Goal: Task Accomplishment & Management: Manage account settings

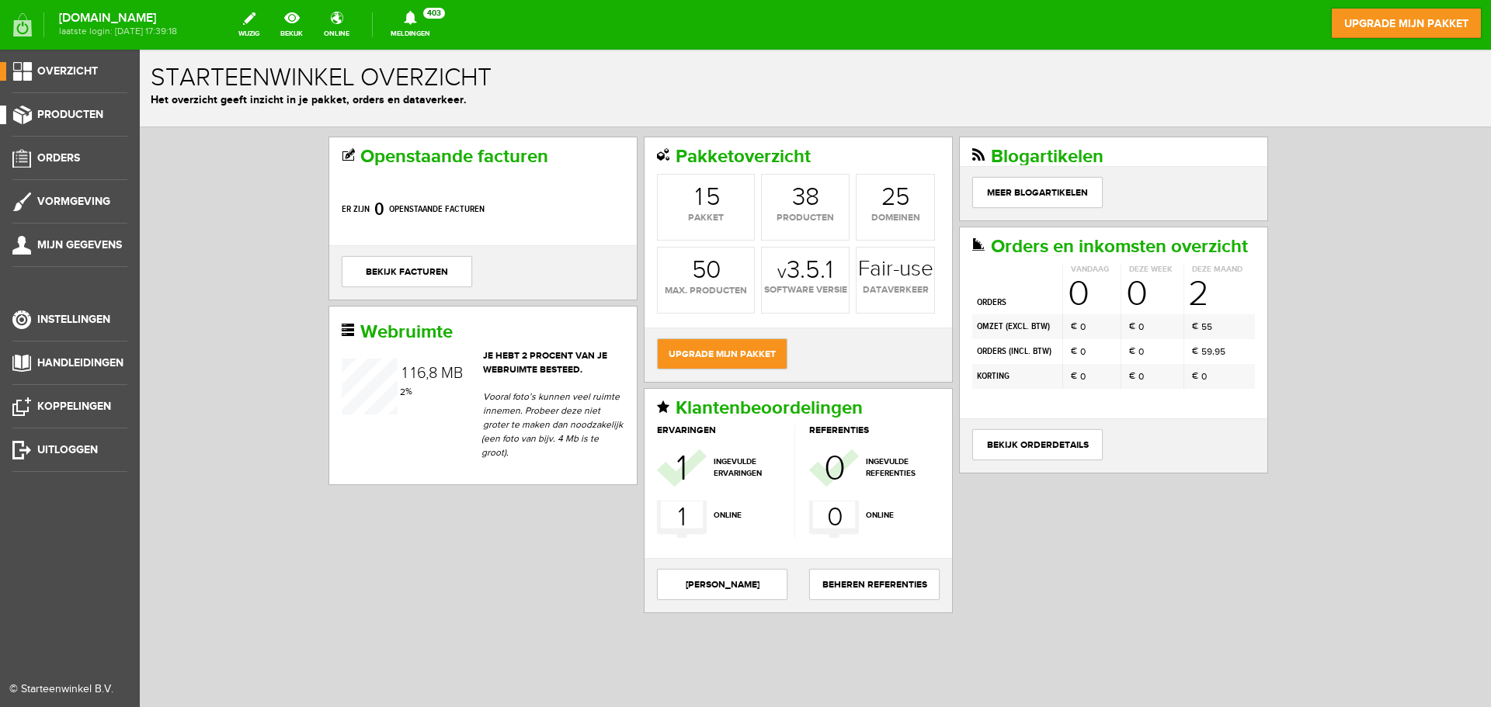
click at [73, 111] on span "Producten" at bounding box center [70, 114] width 66 height 13
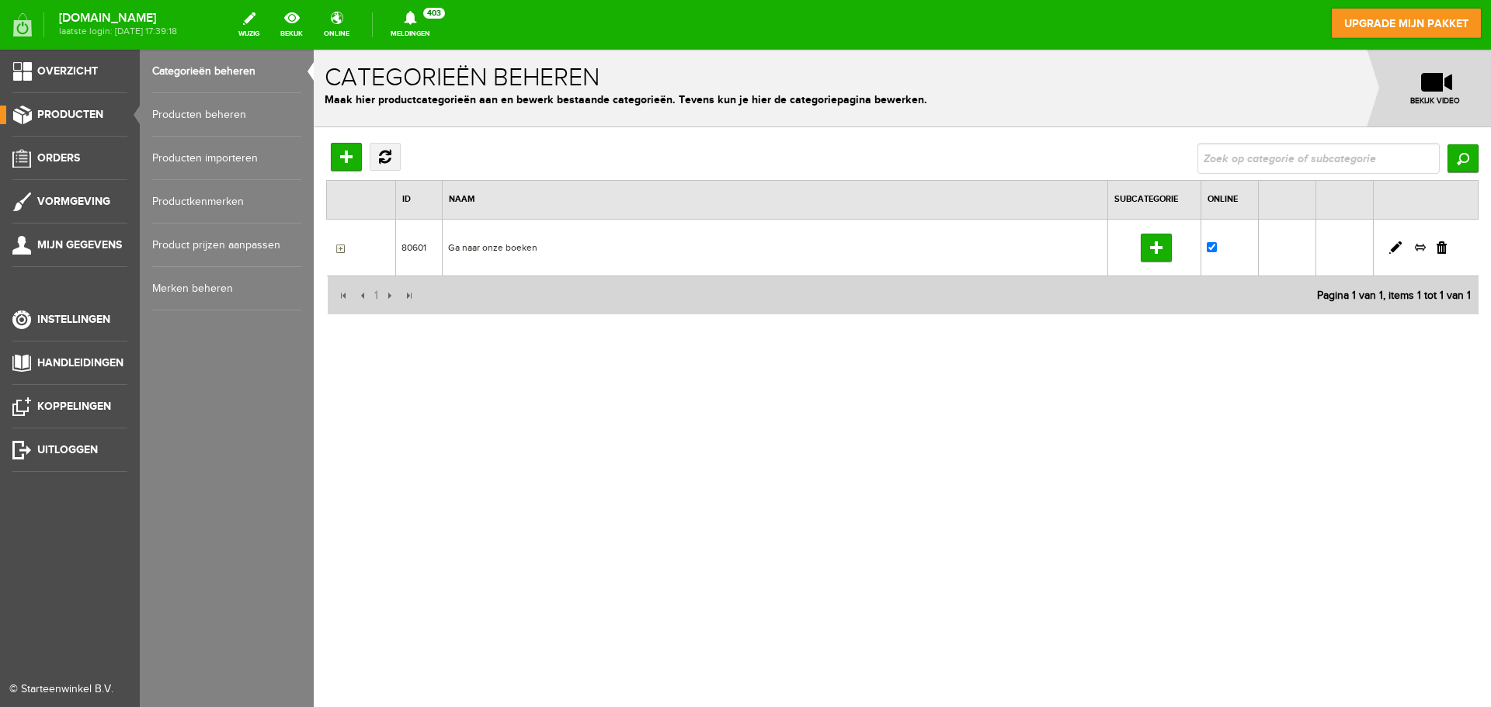
click at [169, 110] on link "Producten beheren" at bounding box center [226, 114] width 149 height 43
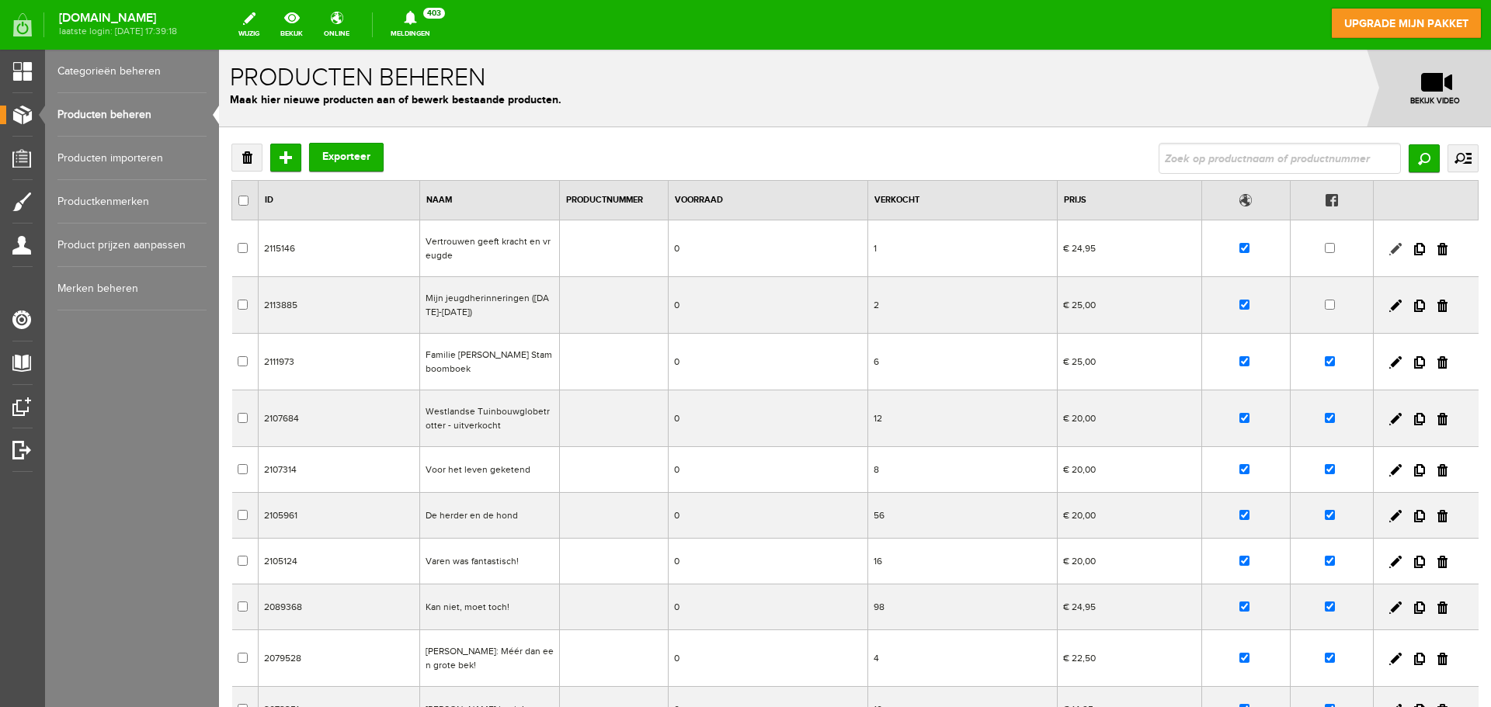
click at [1389, 245] on link at bounding box center [1395, 249] width 12 height 12
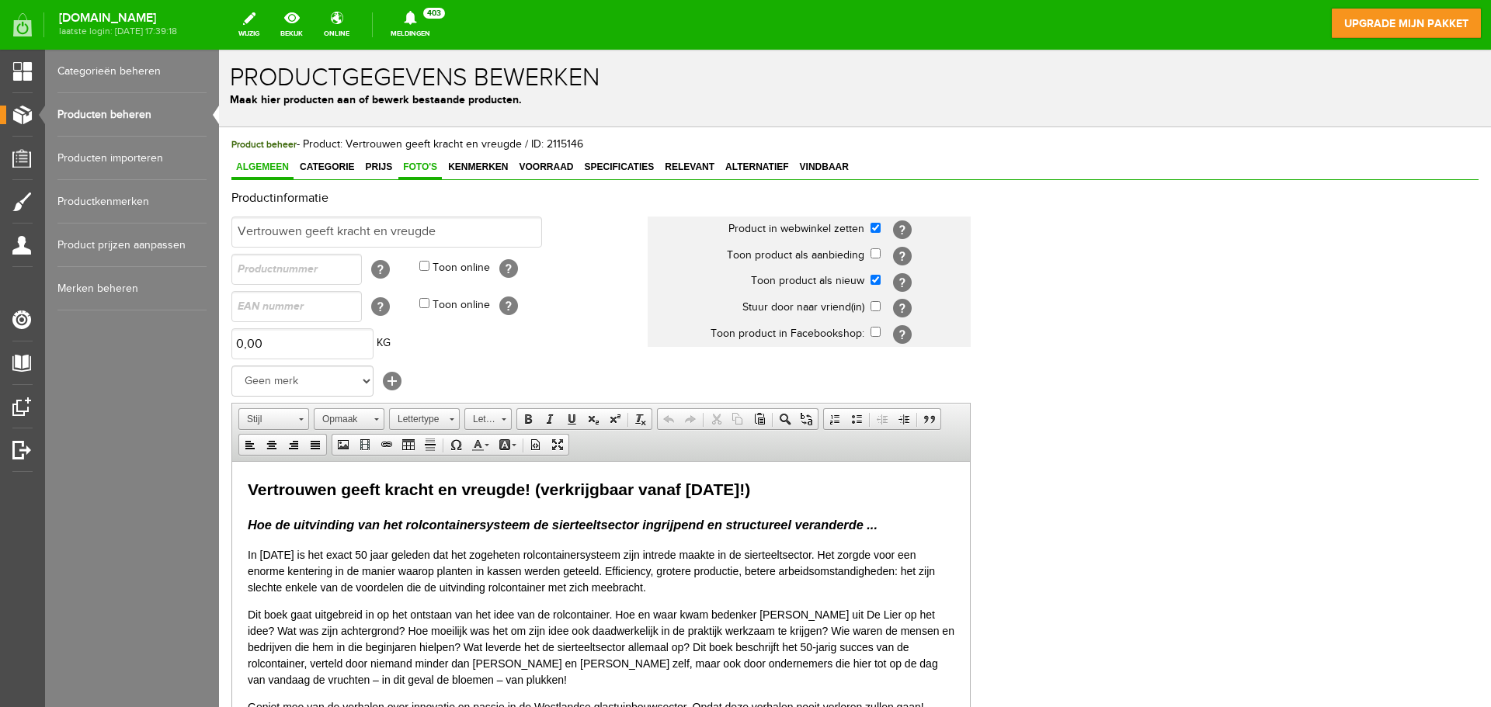
click at [414, 163] on span "Foto's" at bounding box center [419, 166] width 43 height 11
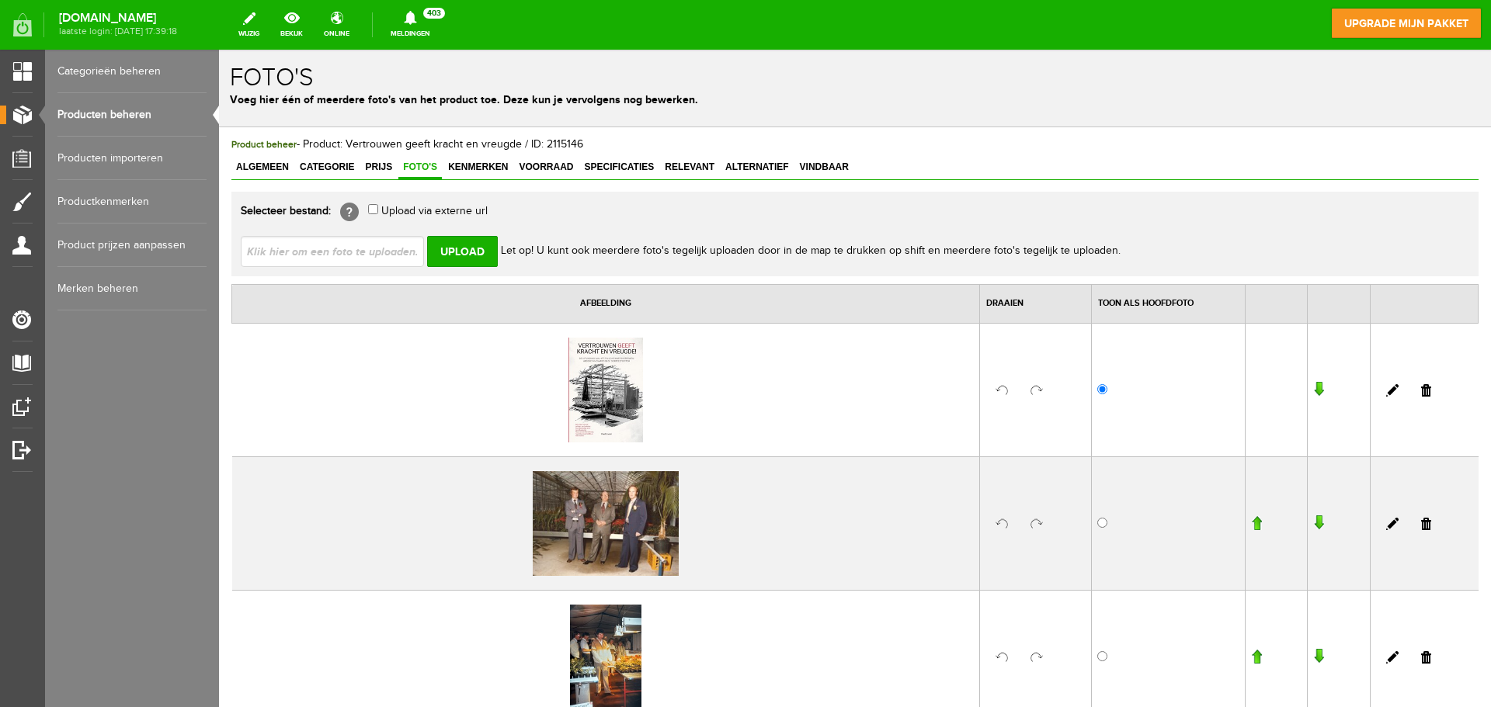
click at [1421, 386] on link at bounding box center [1426, 390] width 10 height 12
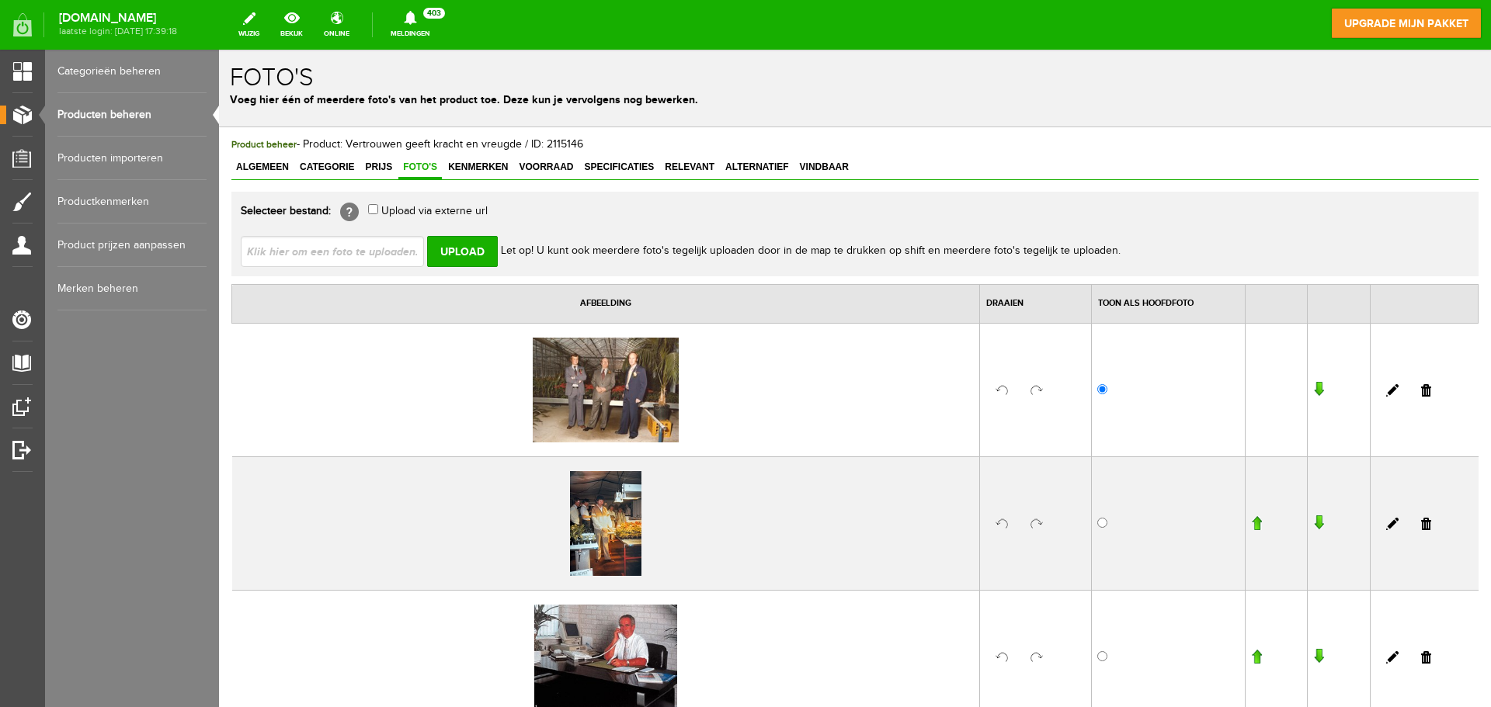
click at [394, 253] on input "file" at bounding box center [339, 251] width 196 height 30
type input "C:\fakepath\Voorzijde omslag.jpg"
type input "Voorzijde omslag.jpg"
click at [475, 256] on input "Upload" at bounding box center [462, 251] width 71 height 31
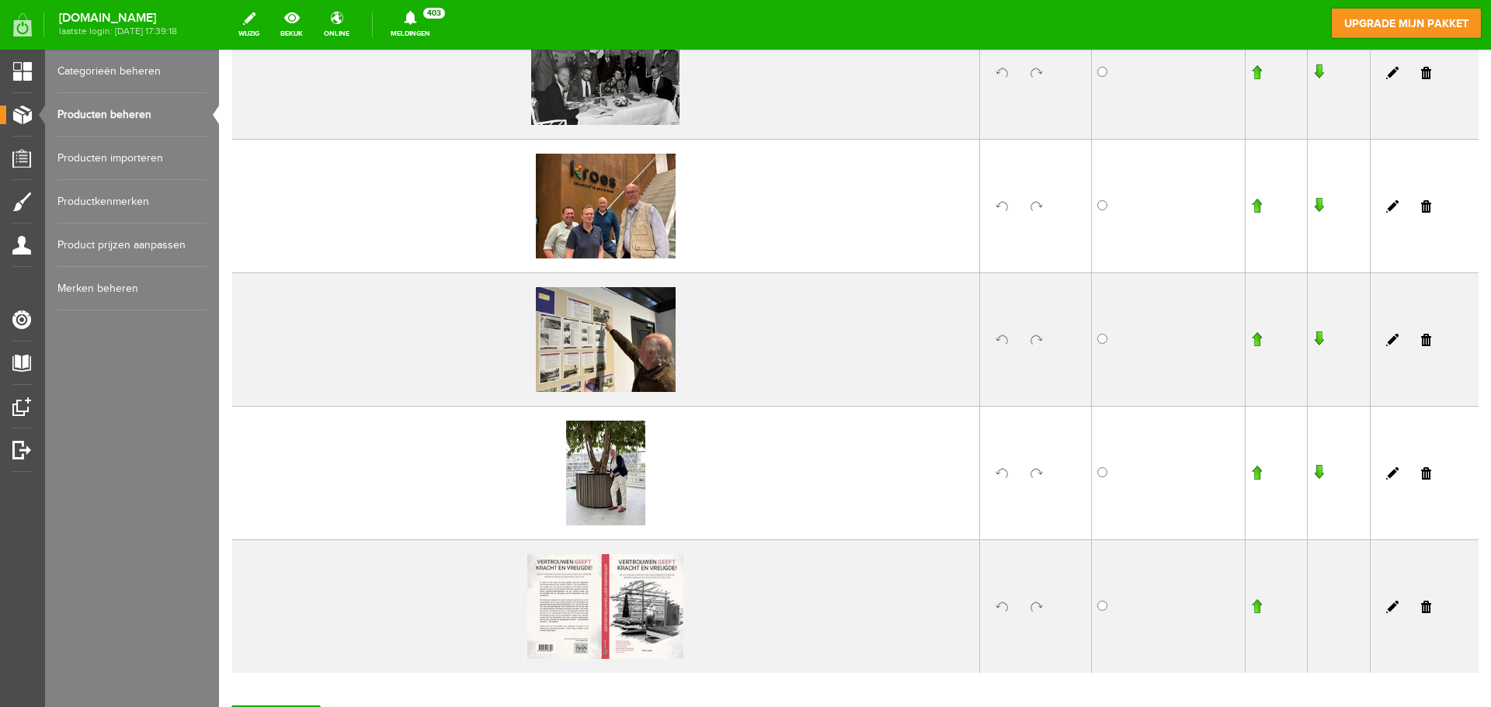
scroll to position [1130, 0]
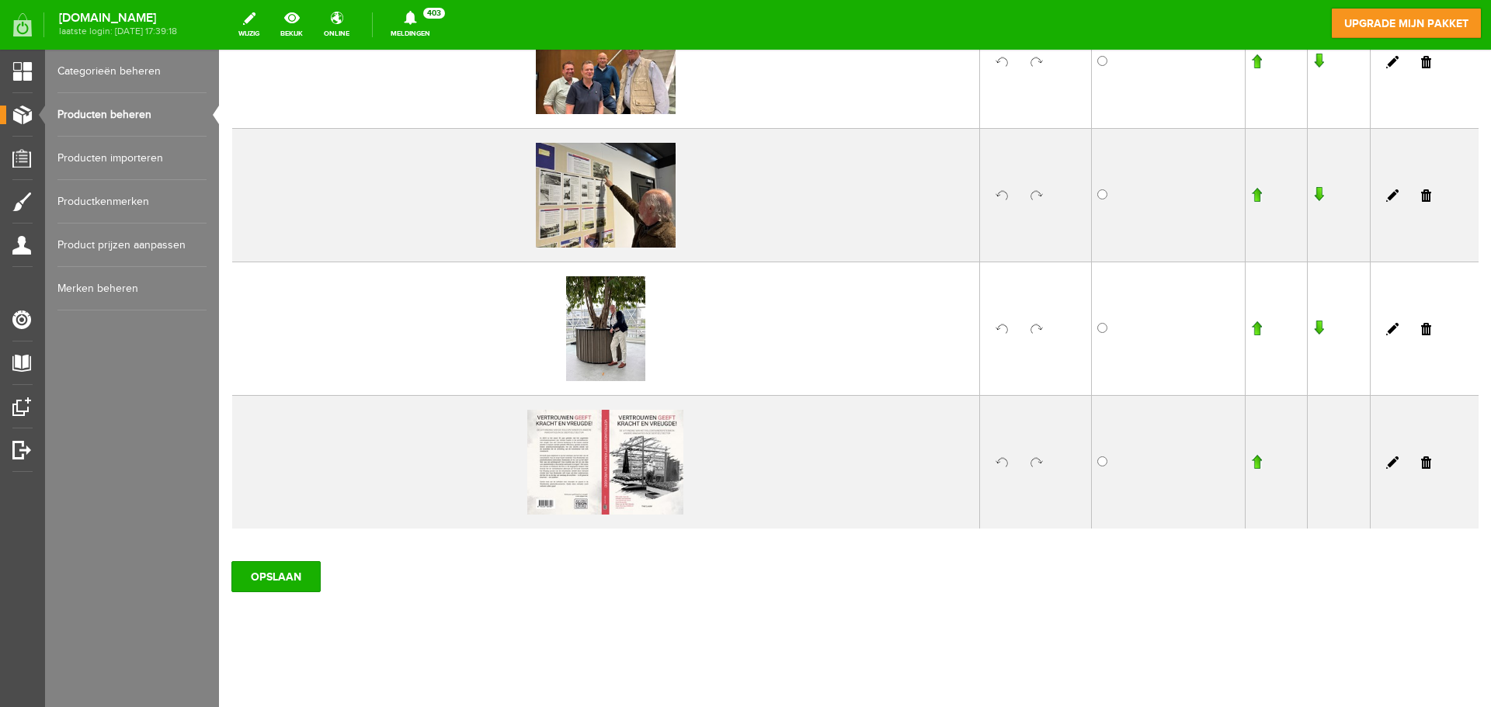
click at [1421, 460] on link at bounding box center [1426, 463] width 10 height 12
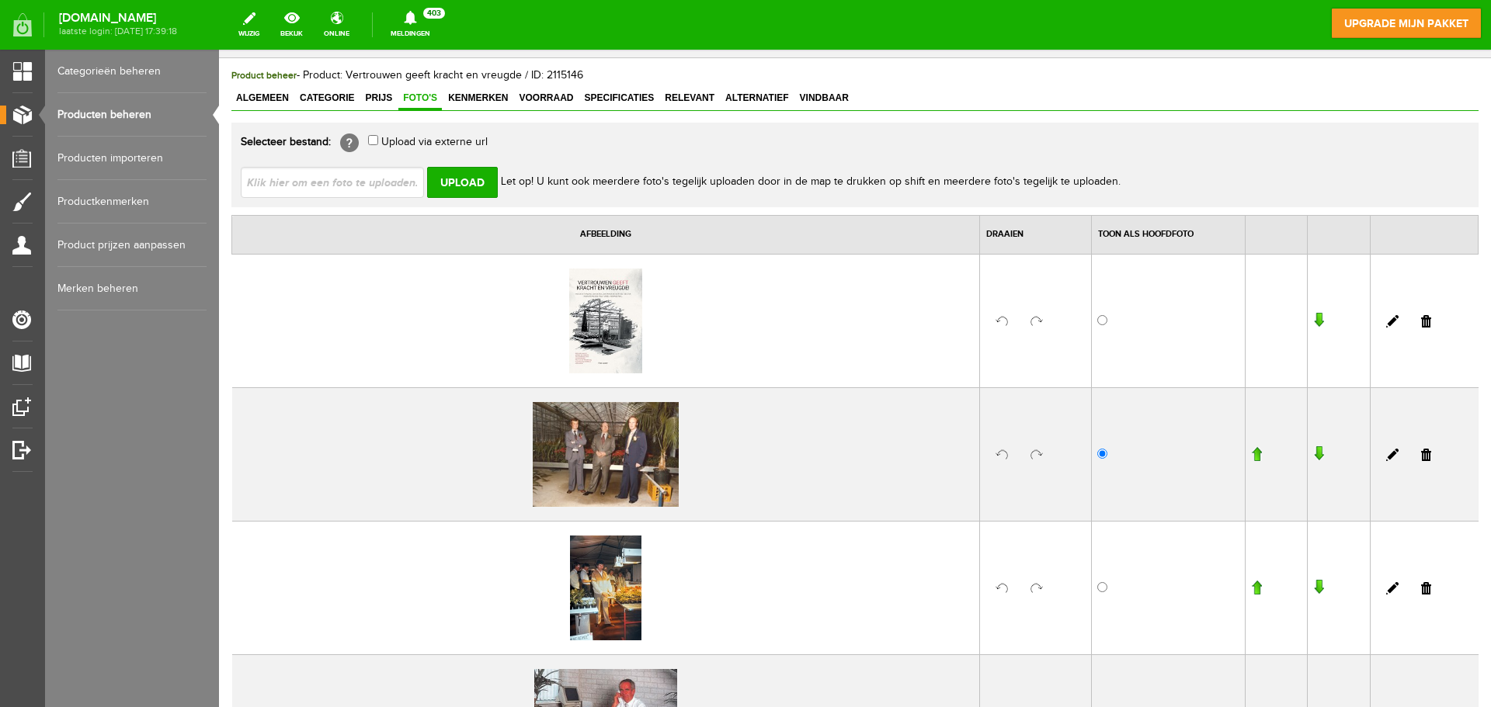
scroll to position [0, 0]
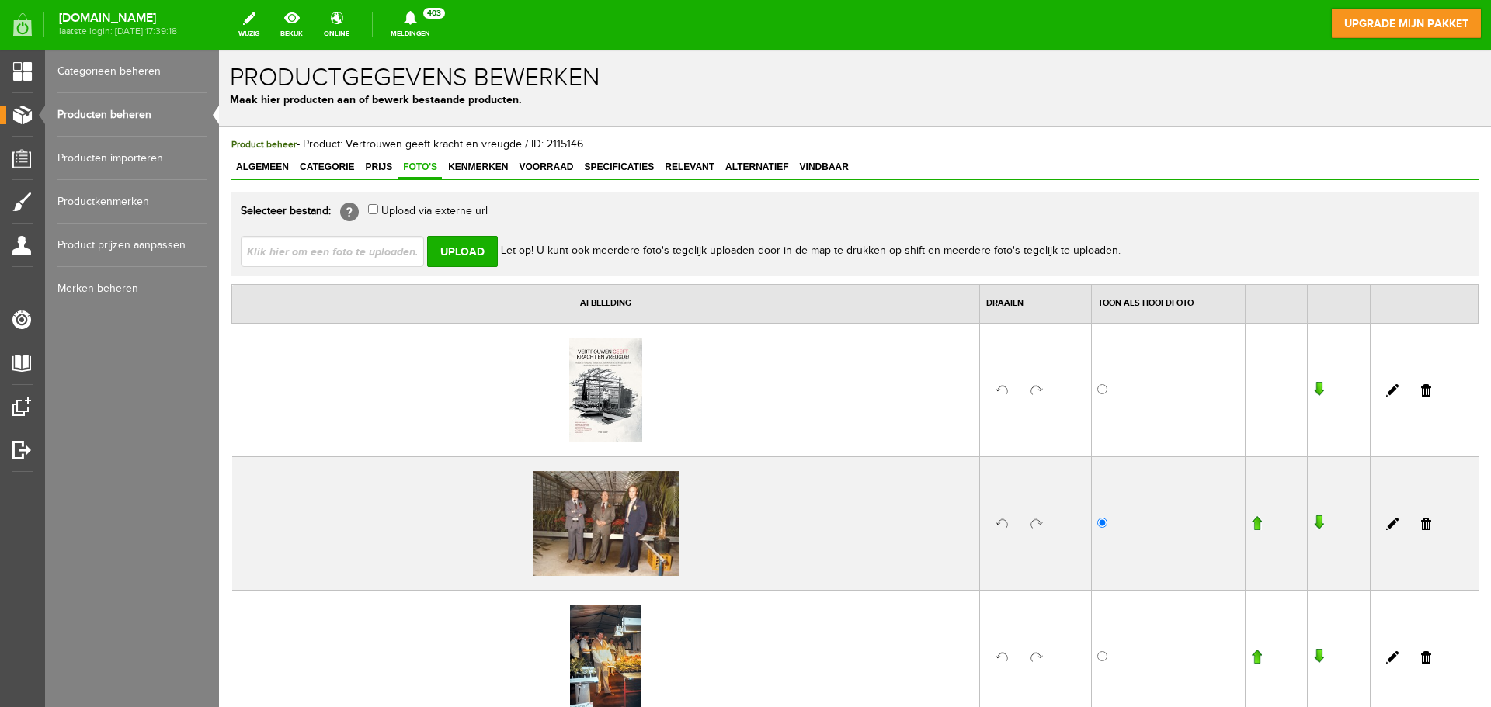
click at [370, 248] on input "file" at bounding box center [339, 251] width 196 height 30
type input "C:\fakepath\Cover DEF 240x170 incl. afloop-page-001.jpg"
type input "Cover DEF 240x170 incl. afloop-page-001.jpg"
click at [481, 255] on input "Upload" at bounding box center [462, 251] width 71 height 31
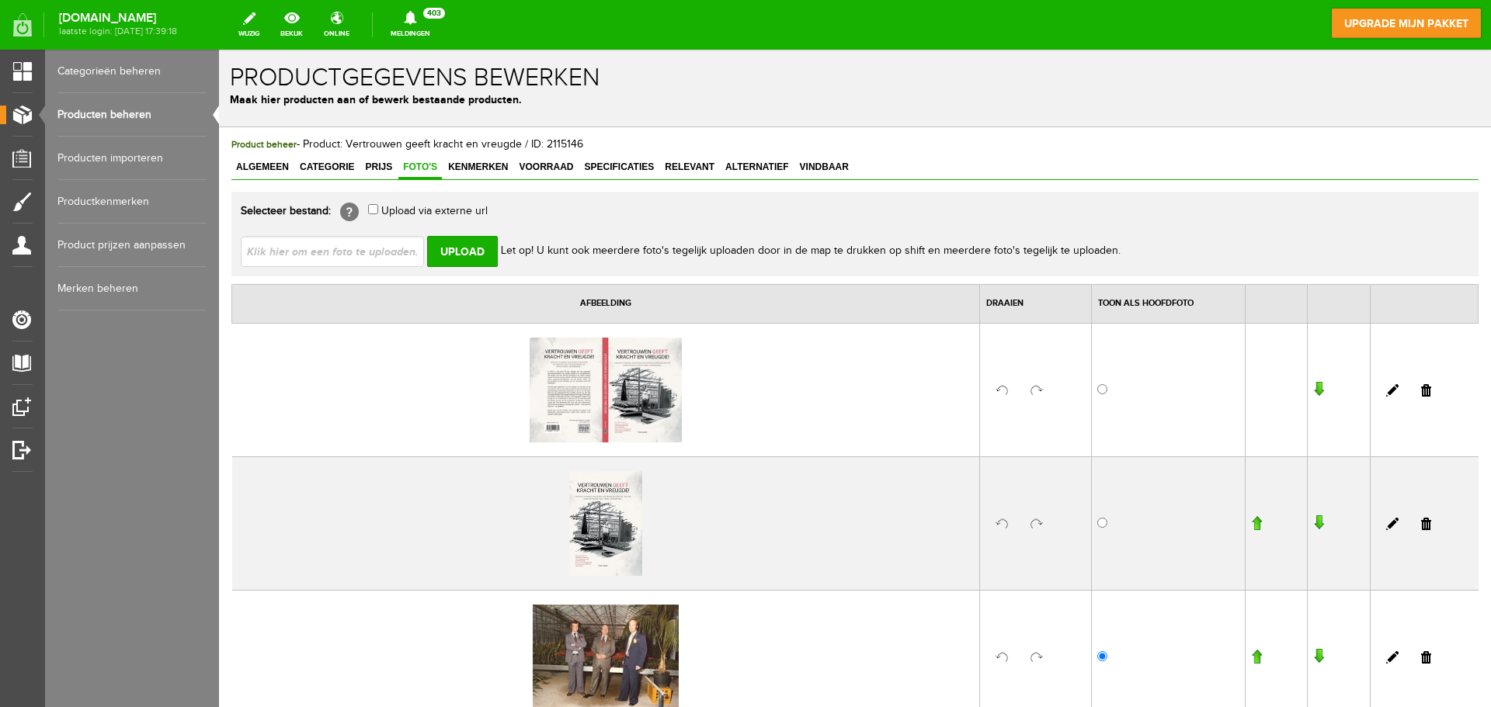
click at [1313, 391] on input "button" at bounding box center [1318, 390] width 11 height 16
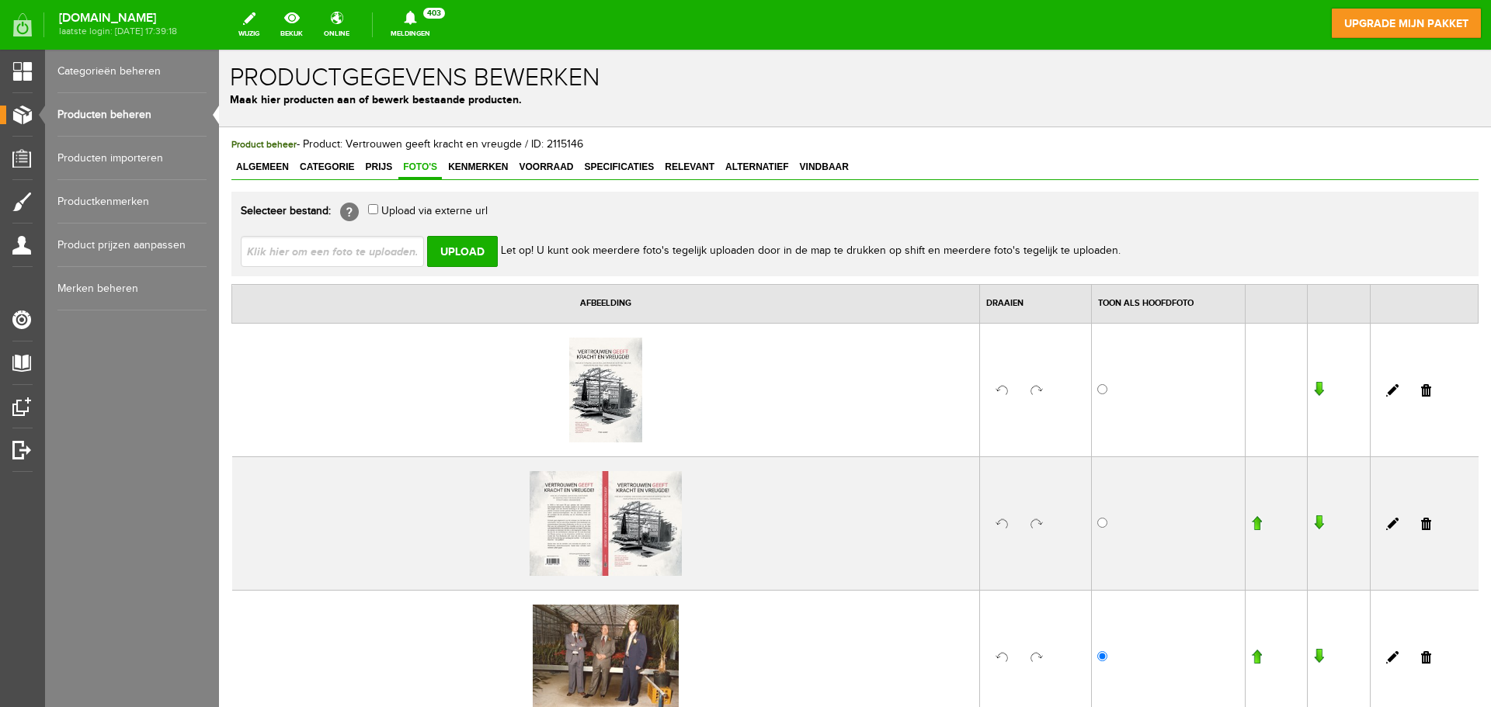
click at [1313, 521] on input "button" at bounding box center [1318, 524] width 11 height 16
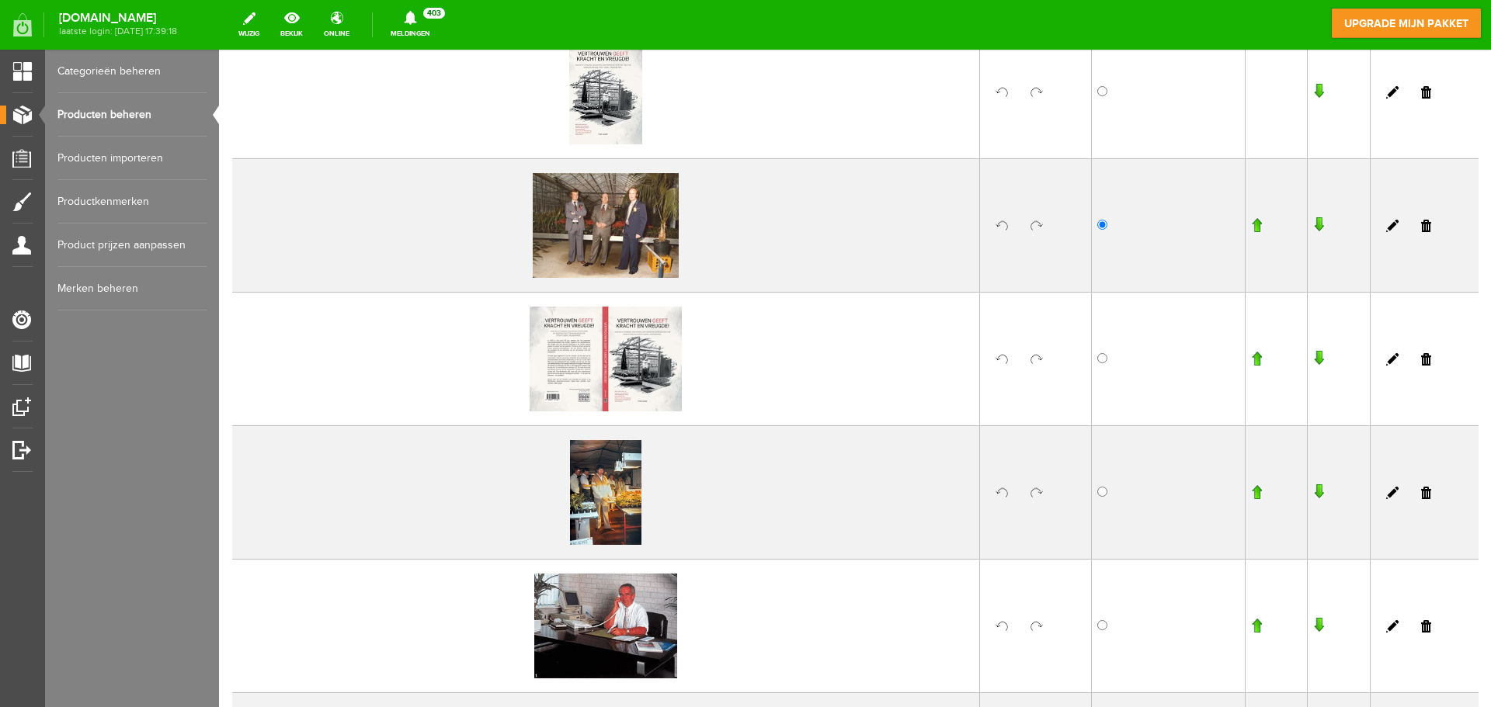
scroll to position [311, 0]
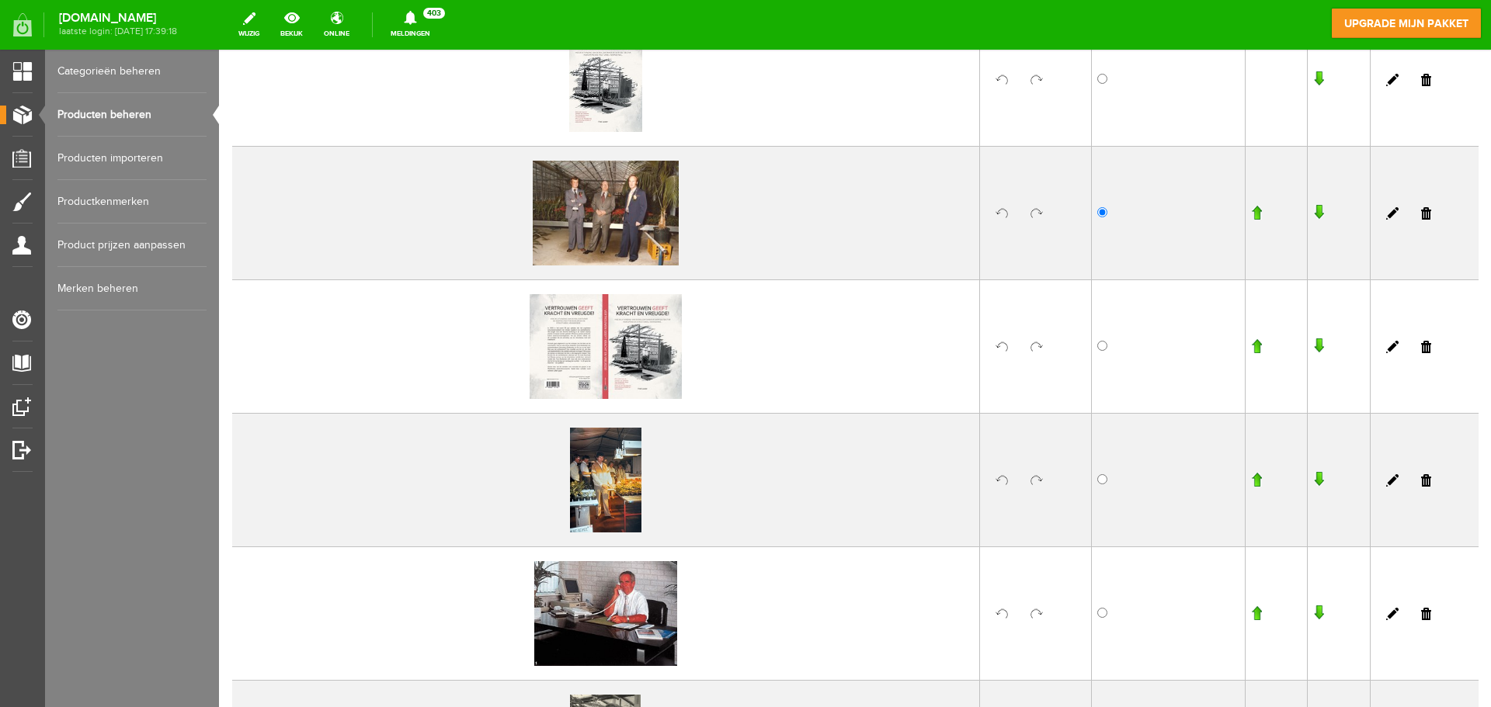
click at [1313, 343] on input "button" at bounding box center [1318, 347] width 11 height 16
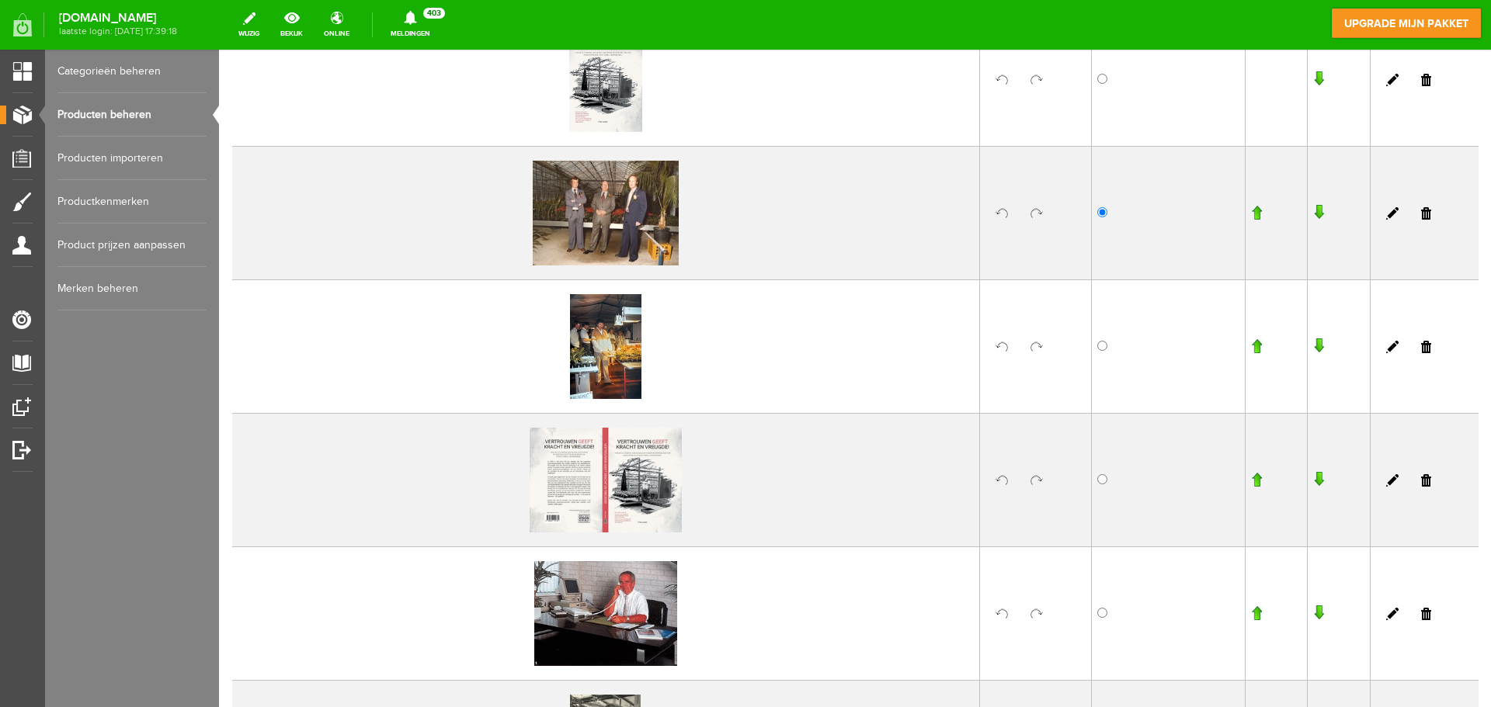
click at [1313, 474] on input "button" at bounding box center [1318, 480] width 11 height 16
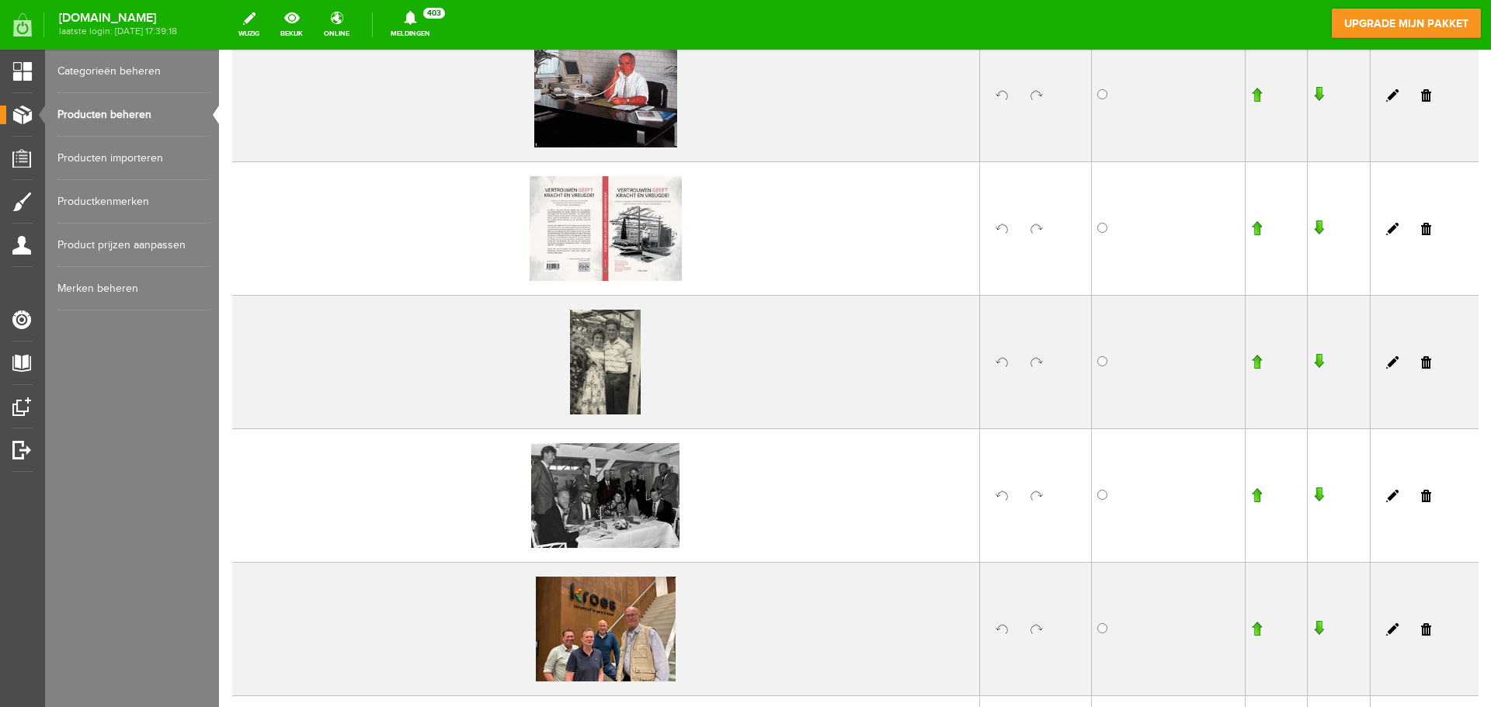
scroll to position [699, 0]
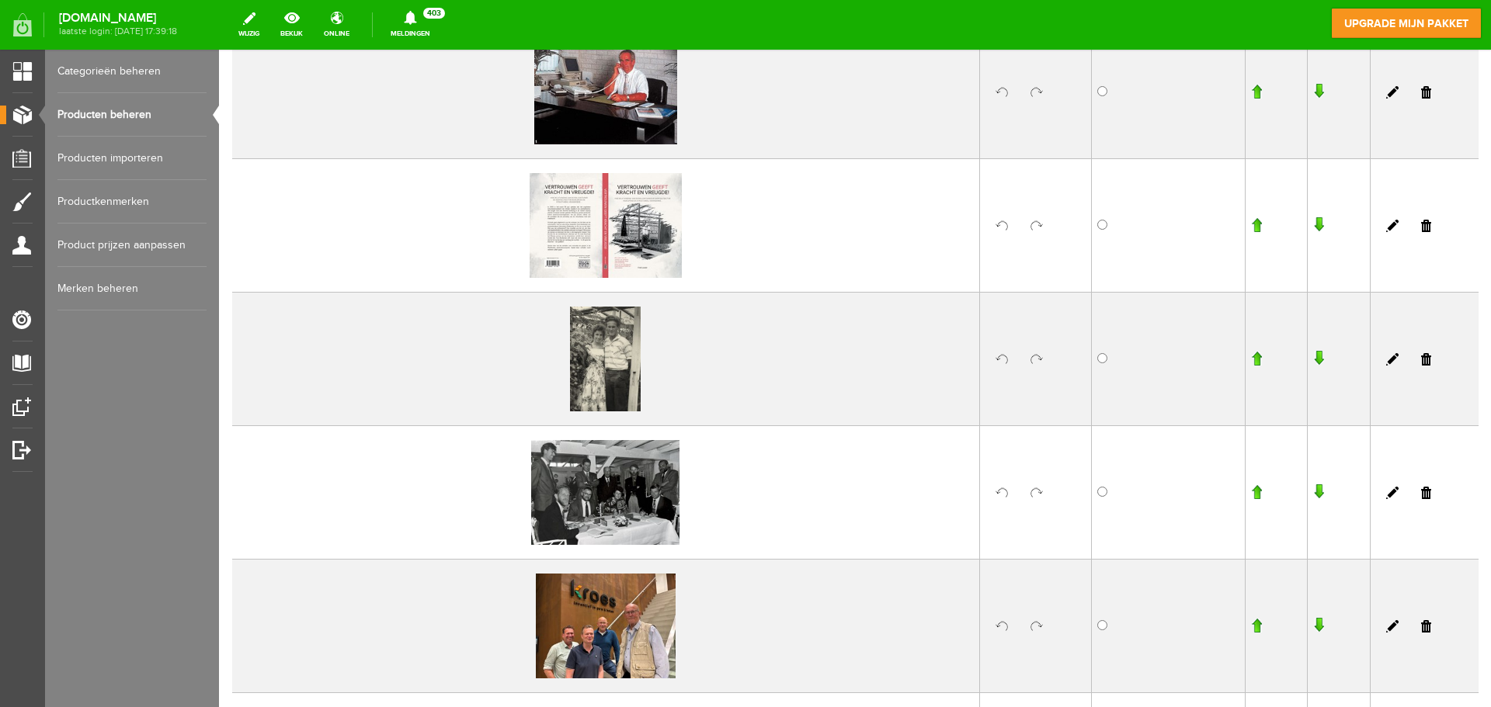
click at [1313, 219] on input "button" at bounding box center [1318, 225] width 11 height 16
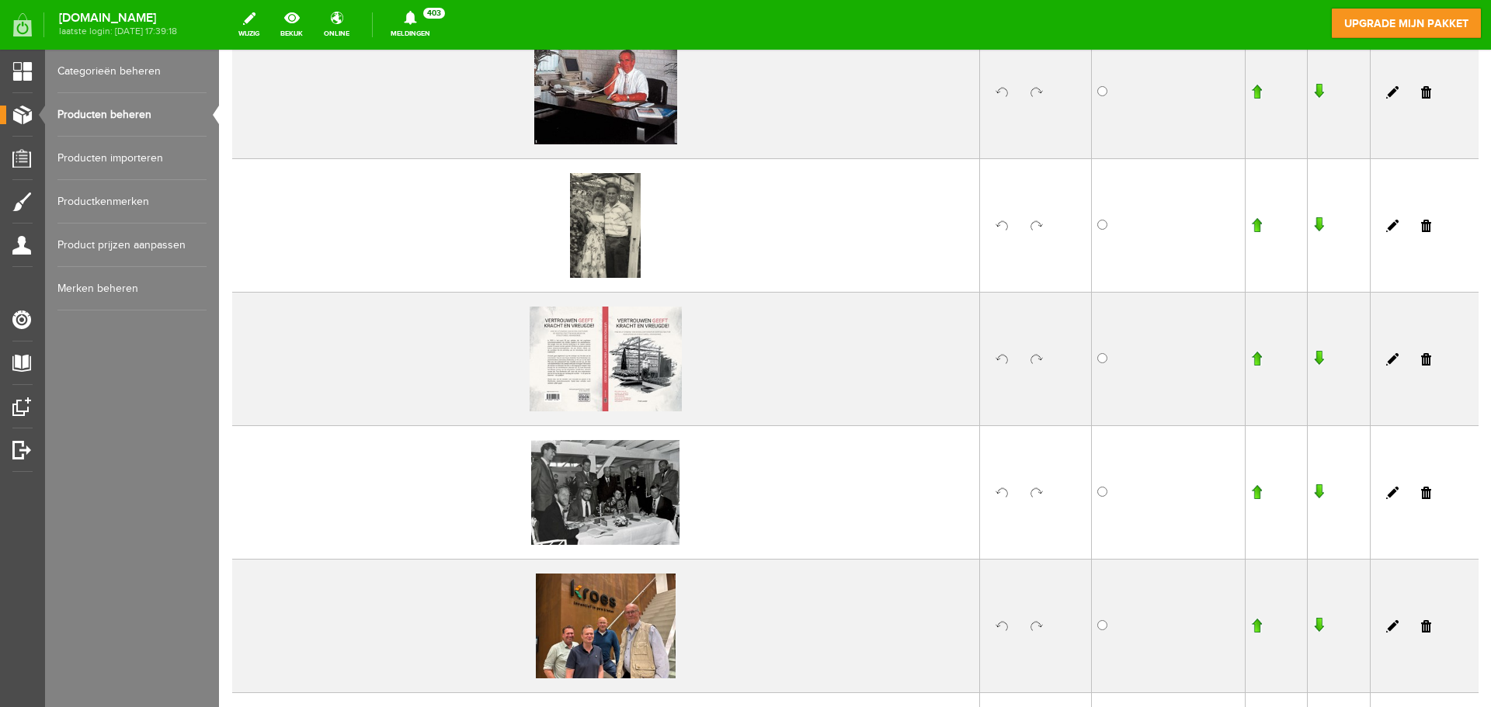
click at [1313, 353] on input "button" at bounding box center [1318, 359] width 11 height 16
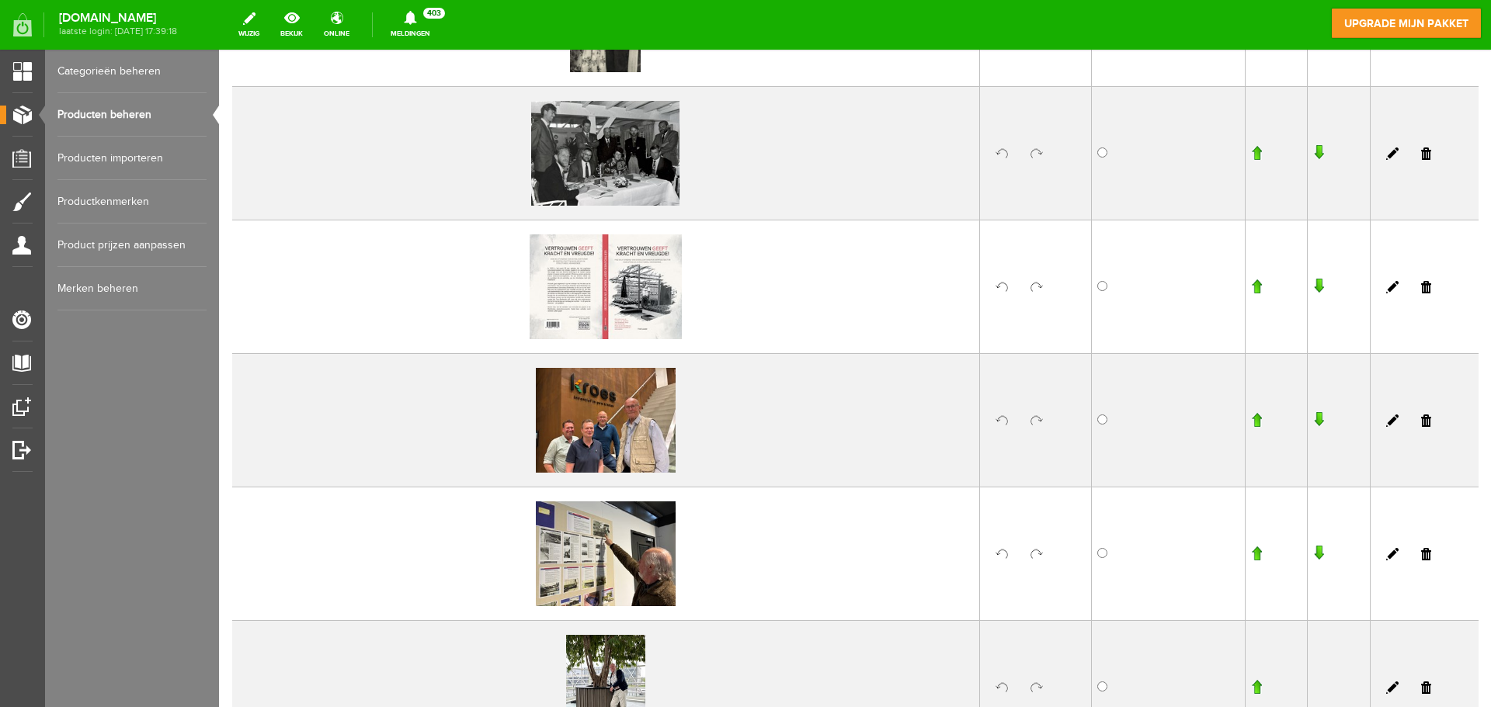
scroll to position [932, 0]
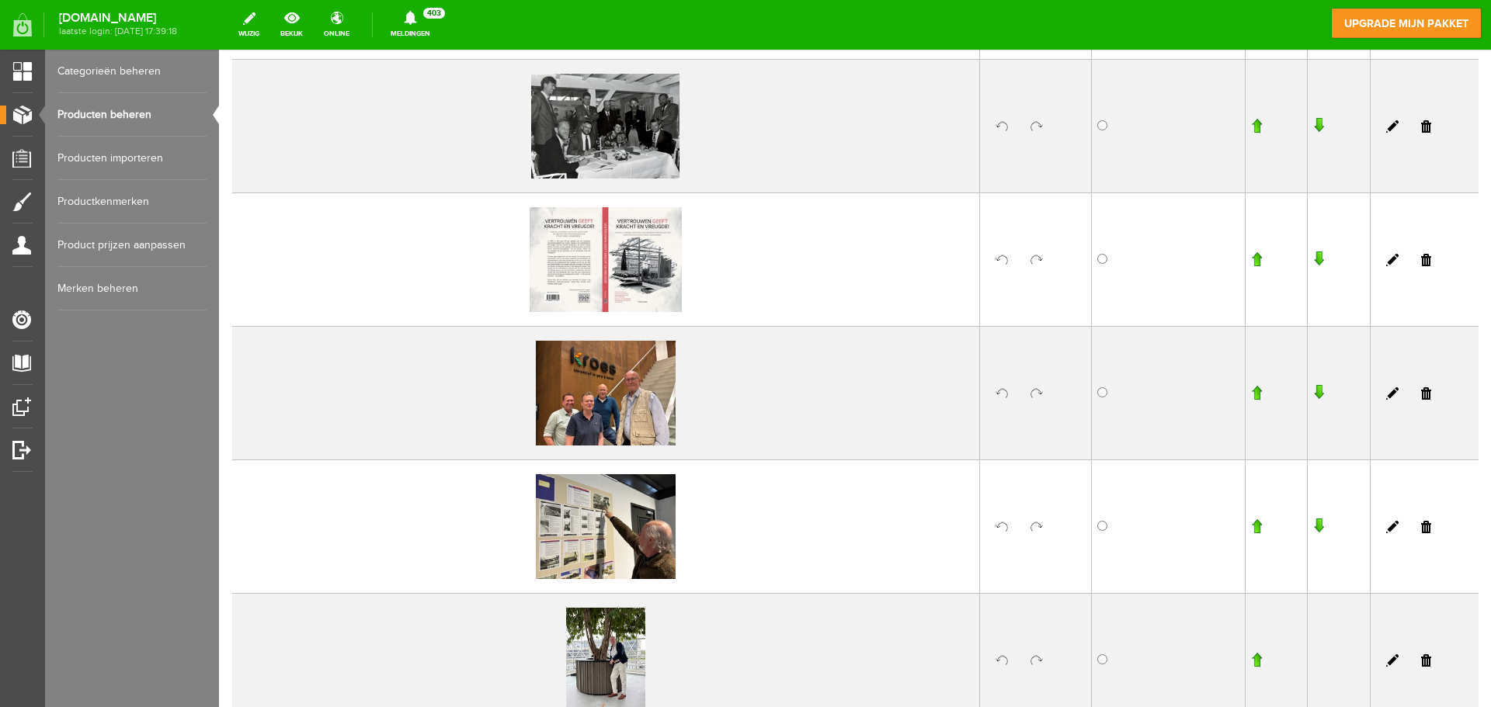
click at [1313, 392] on input "button" at bounding box center [1318, 393] width 11 height 16
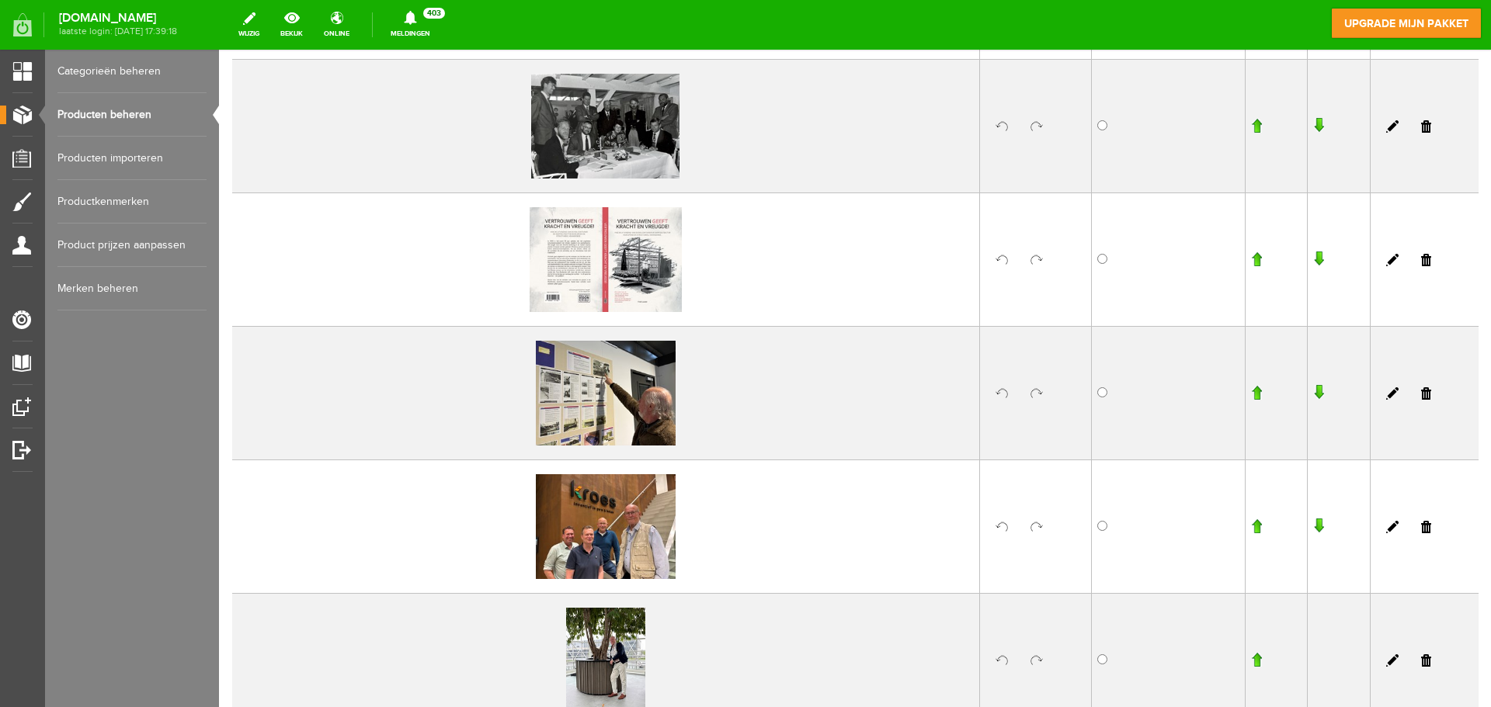
click at [1313, 263] on input "button" at bounding box center [1318, 260] width 11 height 16
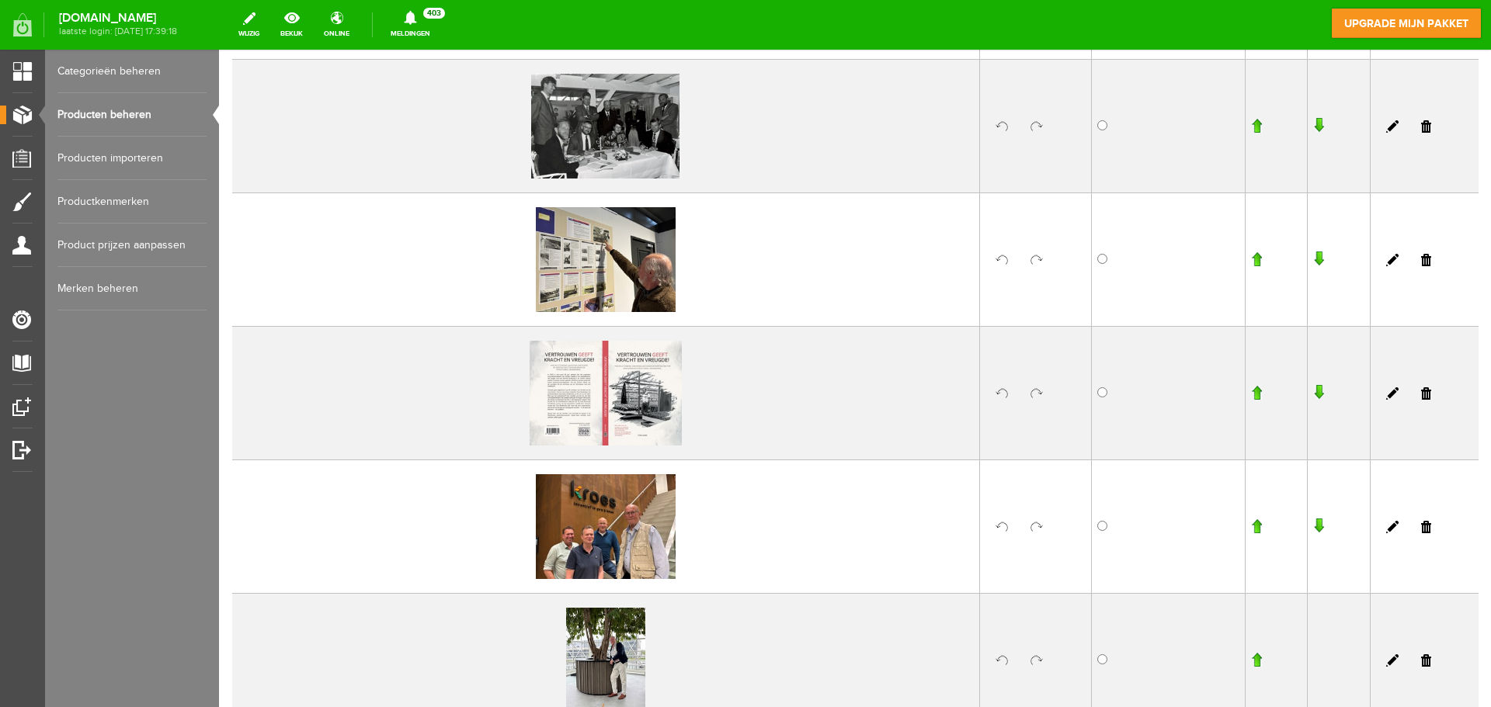
click at [1313, 393] on input "button" at bounding box center [1318, 393] width 11 height 16
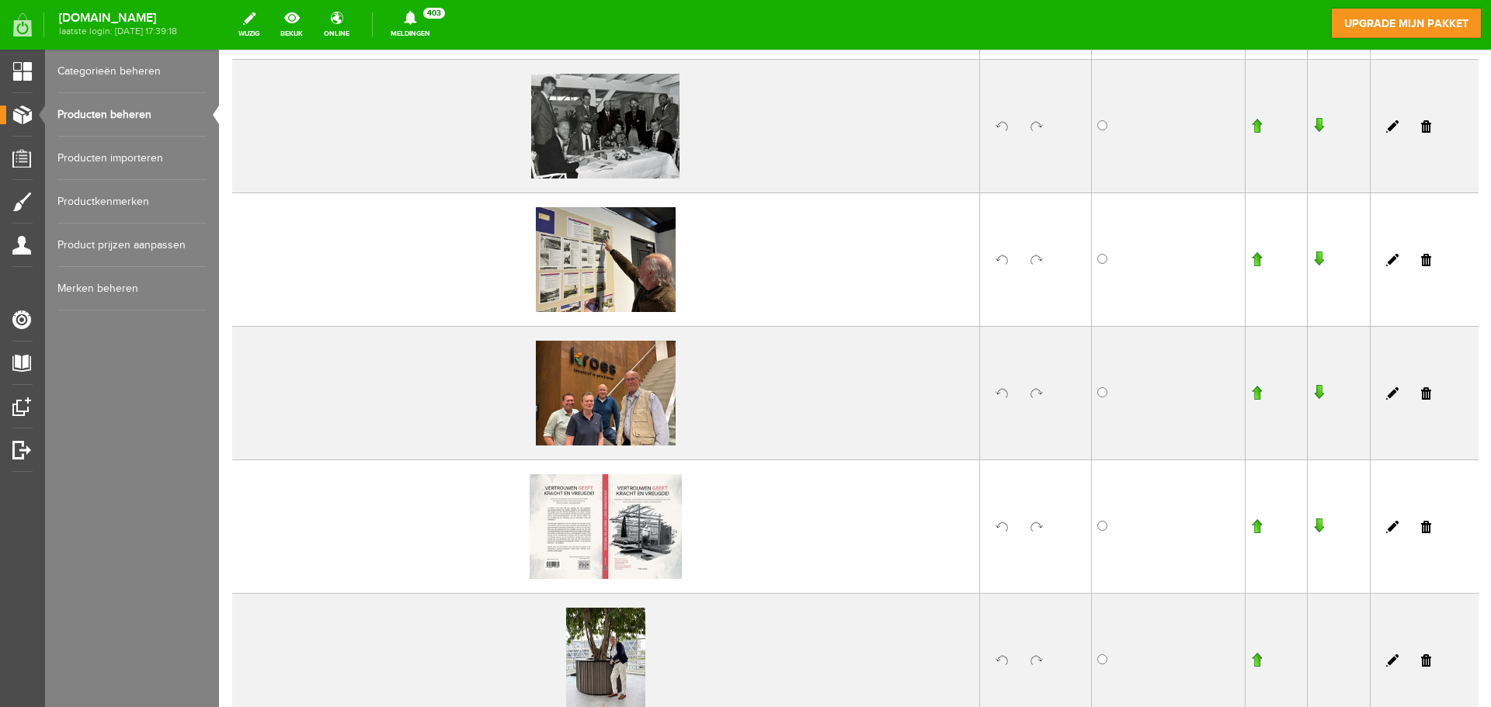
click at [1313, 527] on input "button" at bounding box center [1318, 527] width 11 height 16
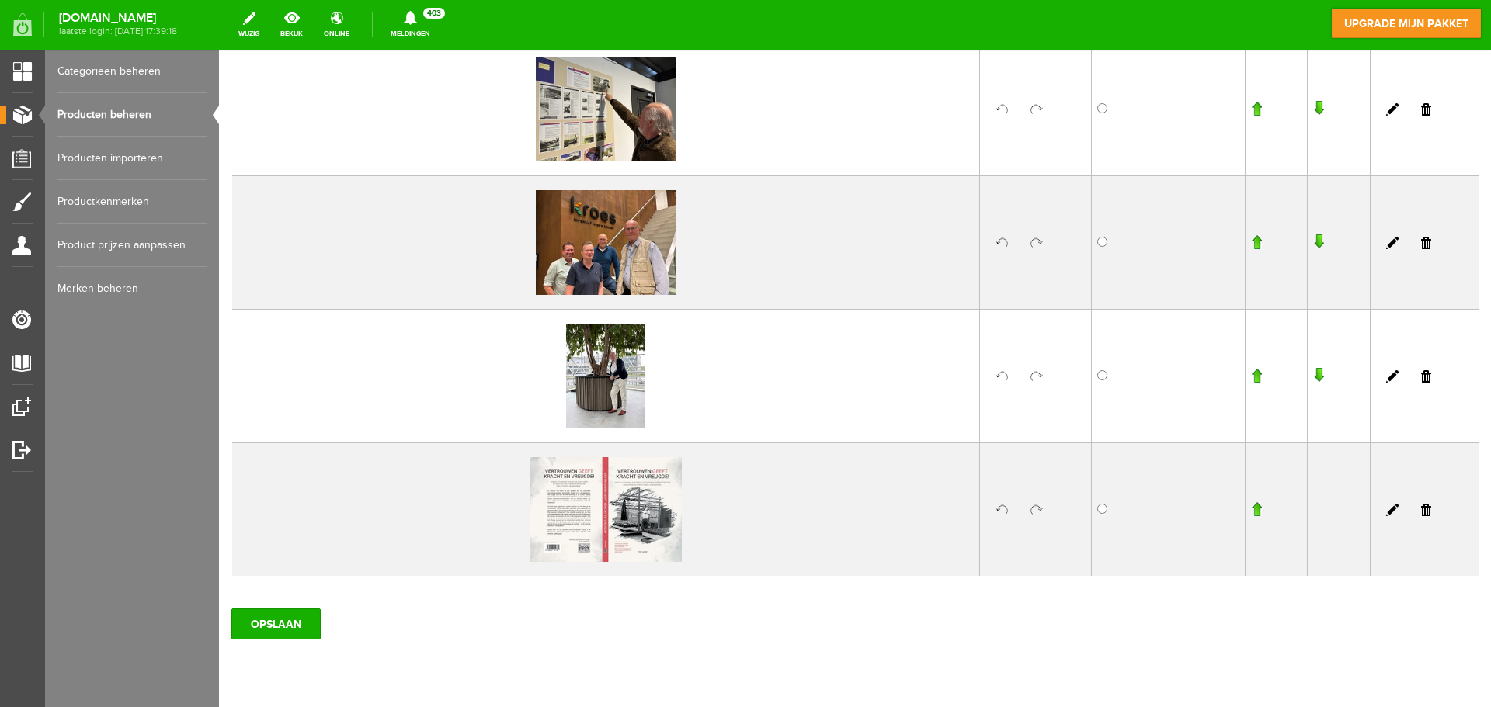
scroll to position [1130, 0]
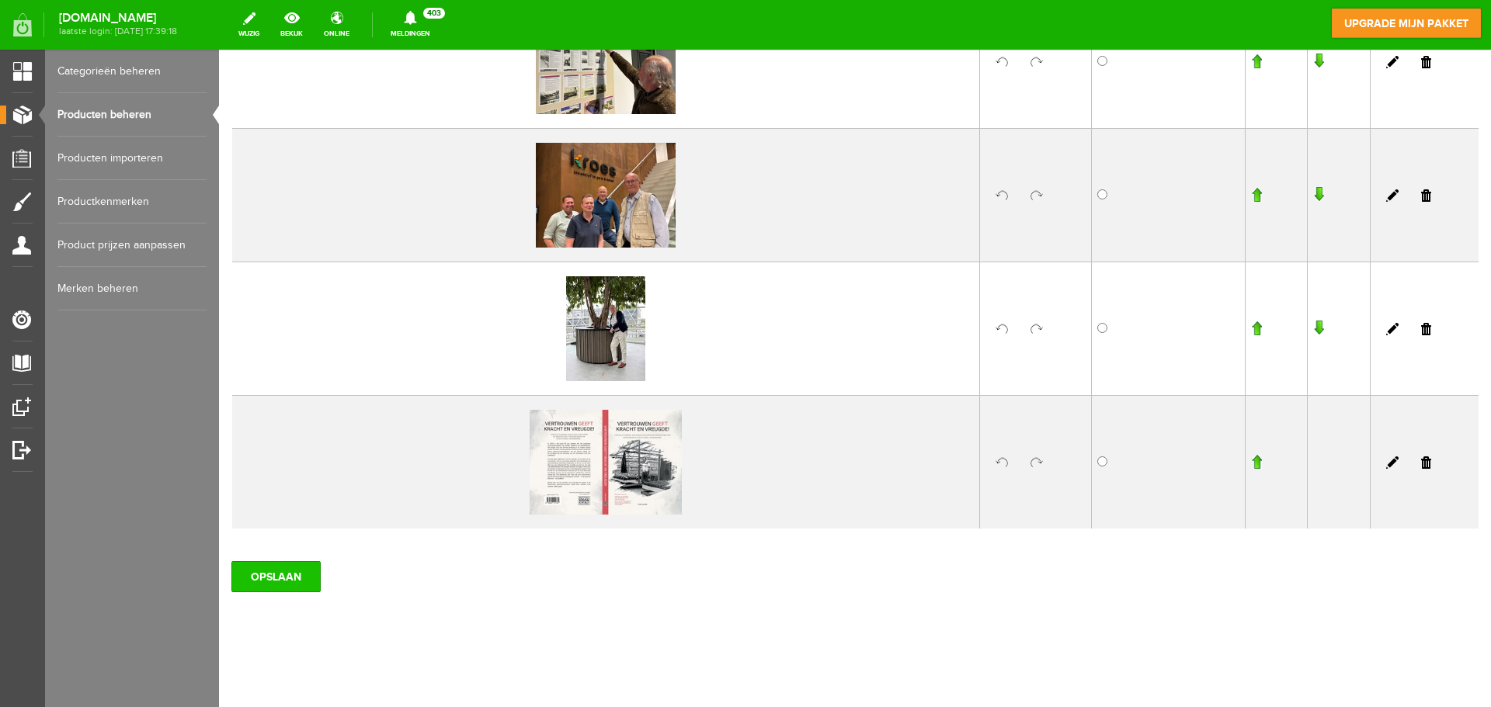
click at [248, 571] on input "OPSLAAN" at bounding box center [275, 576] width 89 height 31
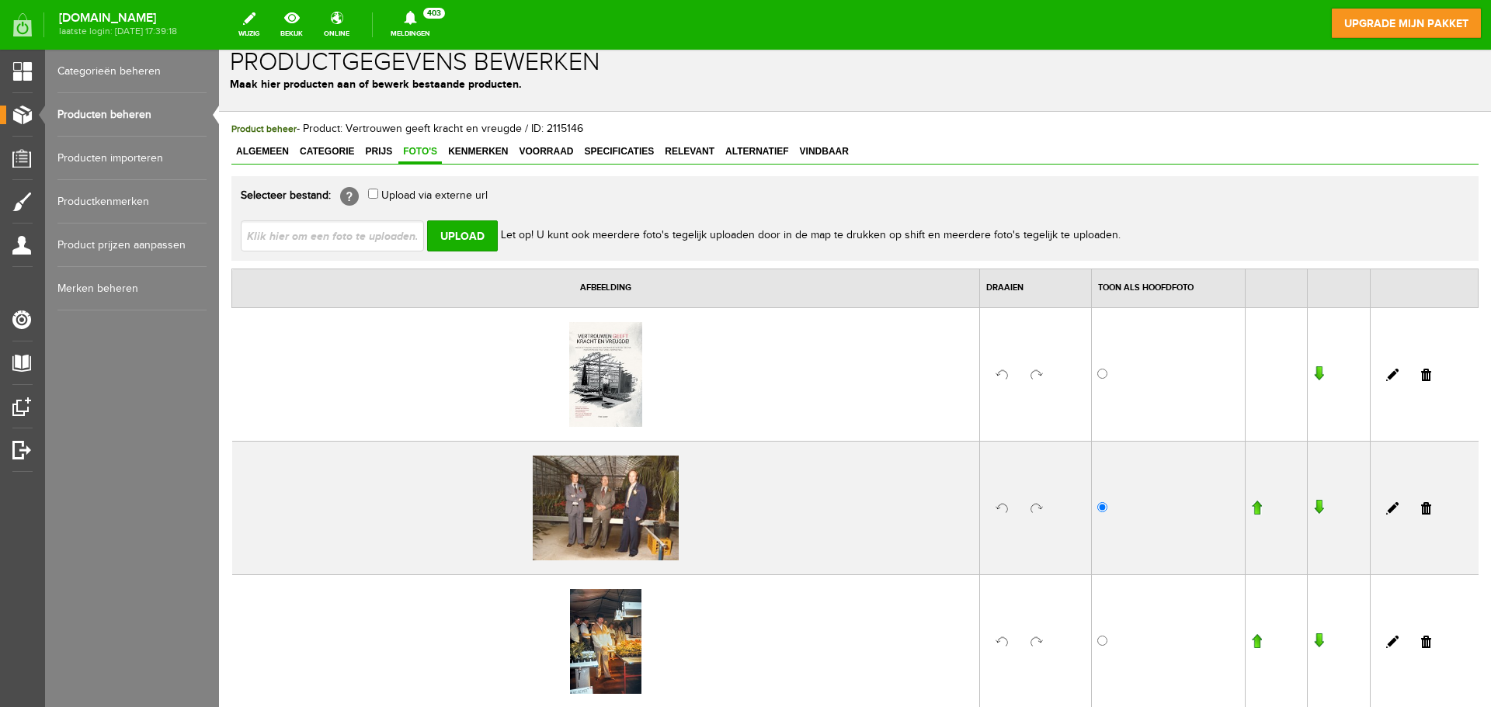
scroll to position [0, 0]
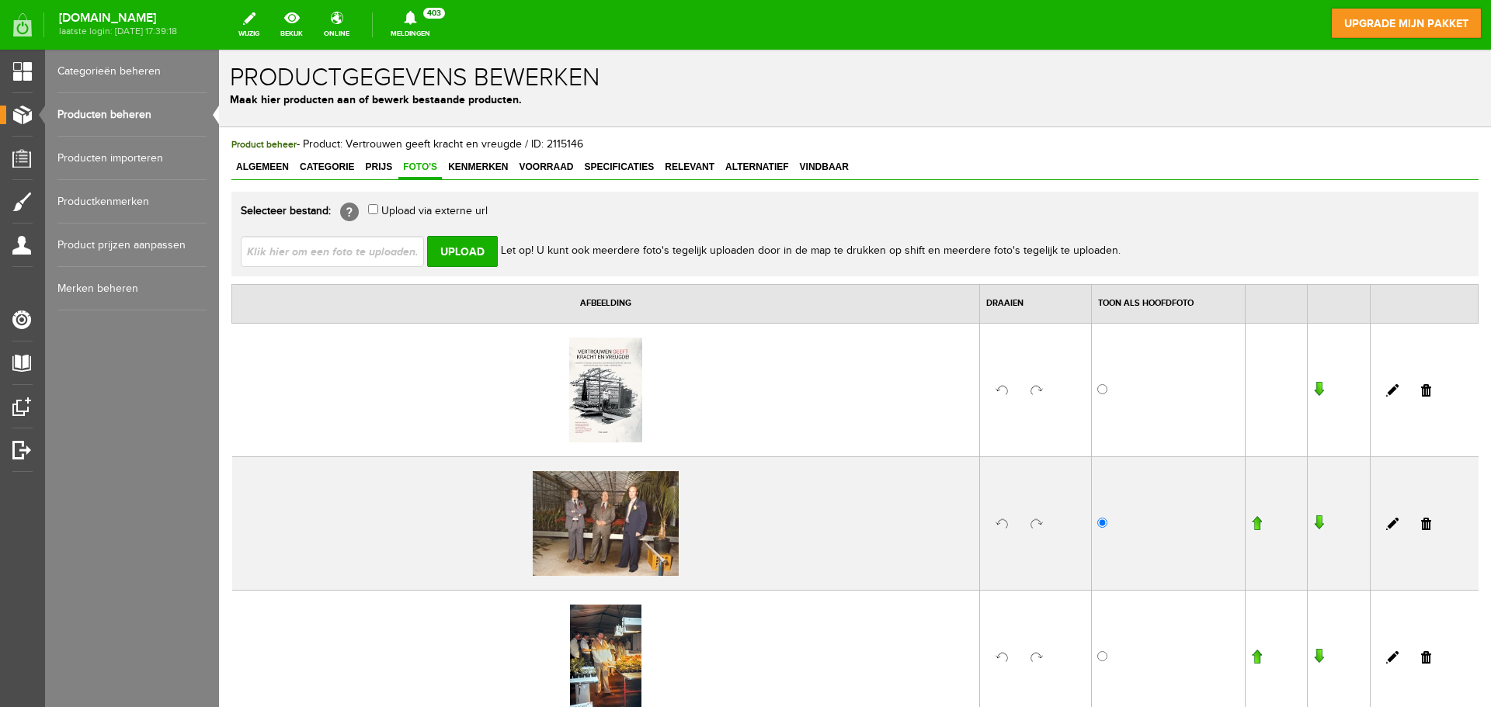
click at [80, 68] on link "Categorieën beheren" at bounding box center [131, 71] width 149 height 43
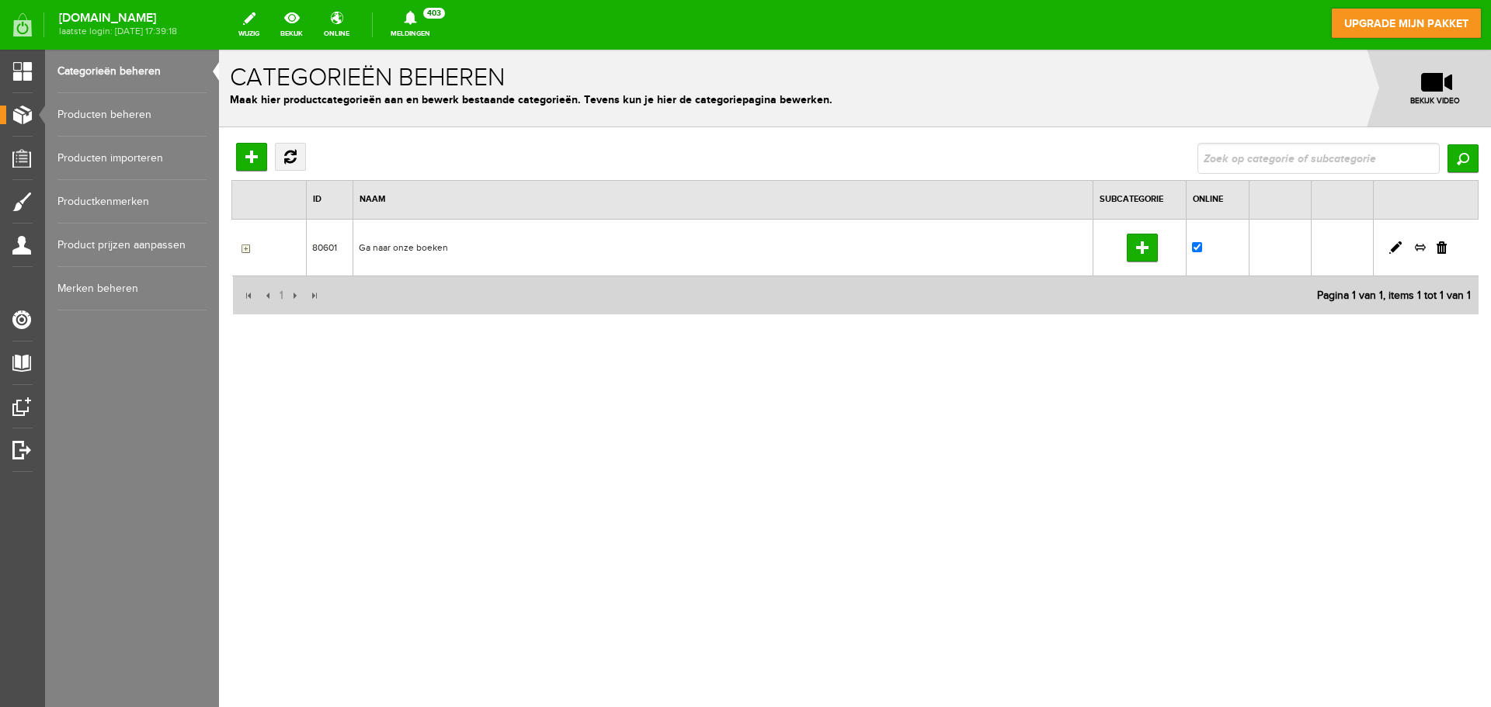
click at [94, 105] on link "Producten beheren" at bounding box center [131, 114] width 149 height 43
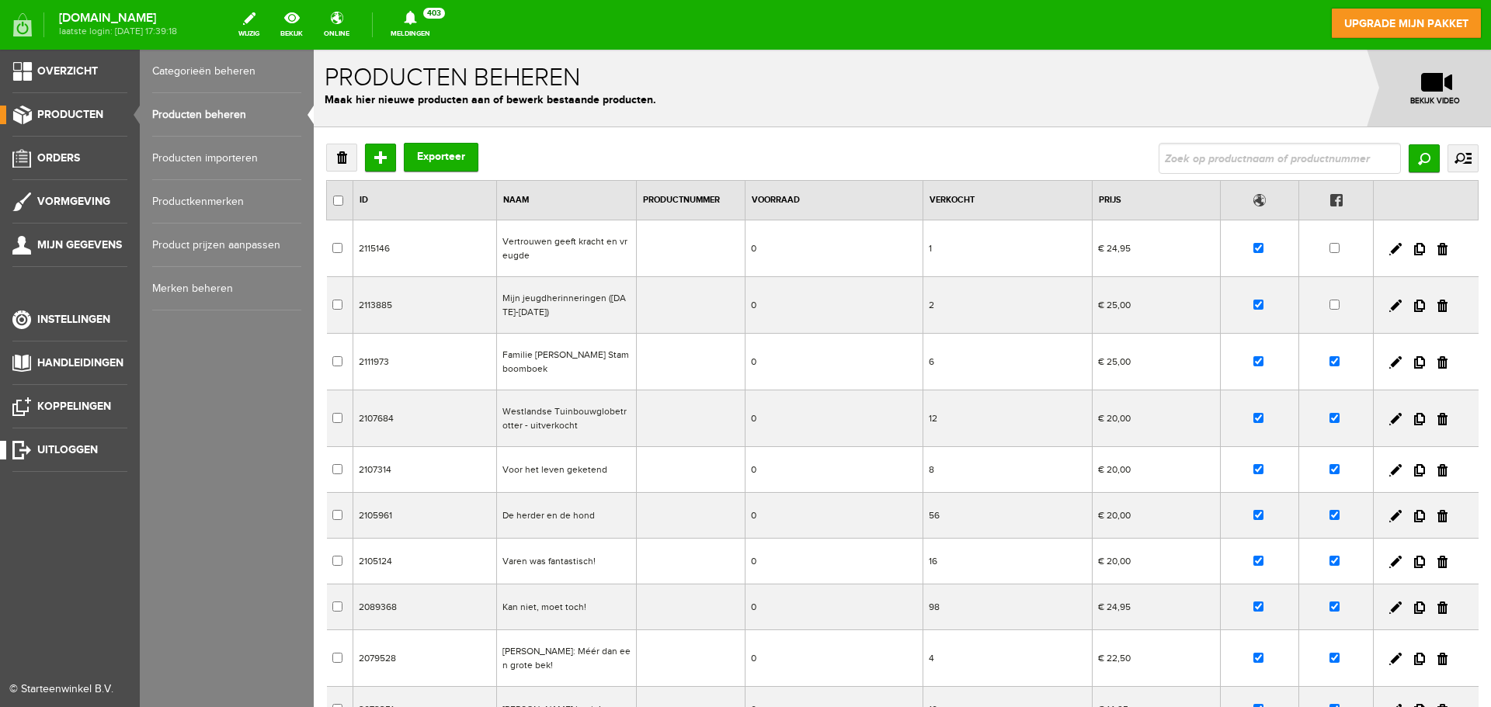
click at [100, 446] on link "Uitloggen" at bounding box center [63, 450] width 127 height 19
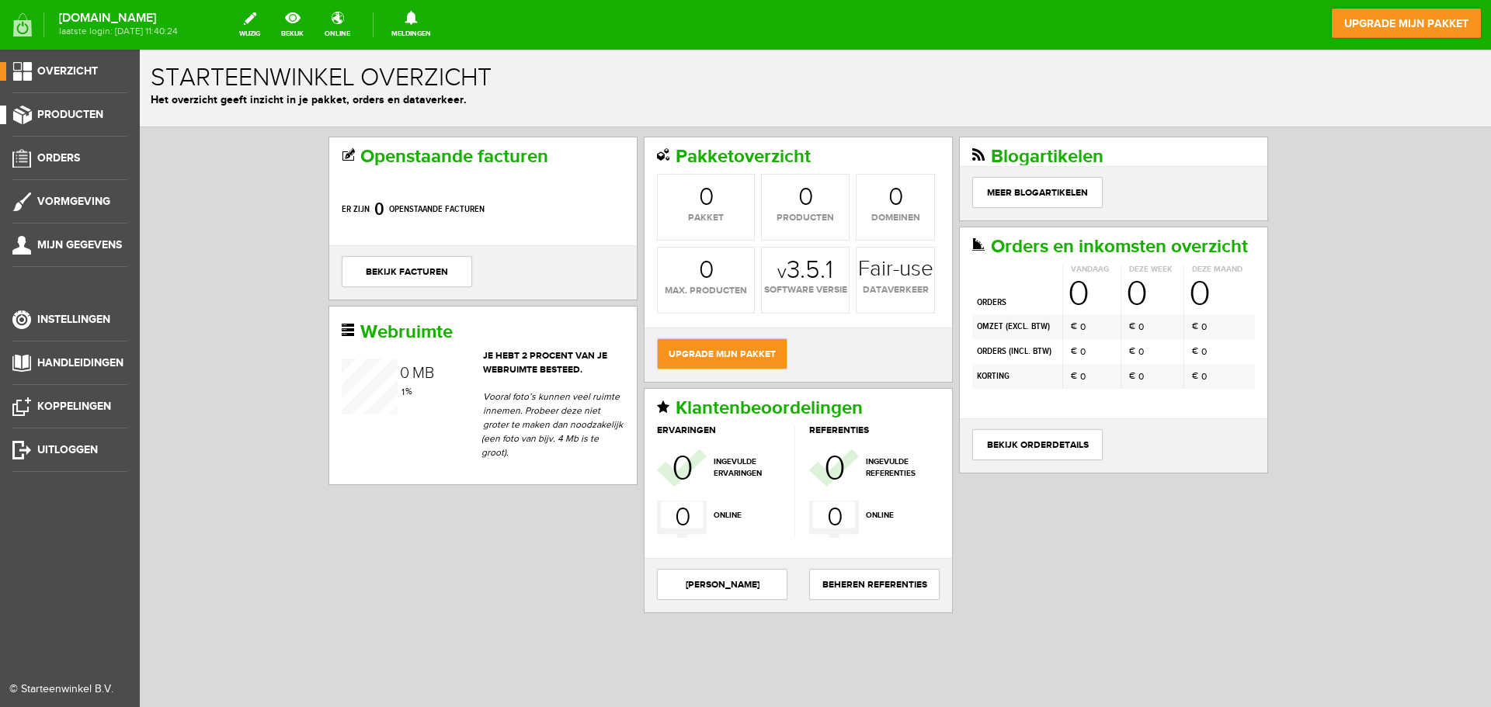
click at [72, 112] on span "Producten" at bounding box center [70, 114] width 66 height 13
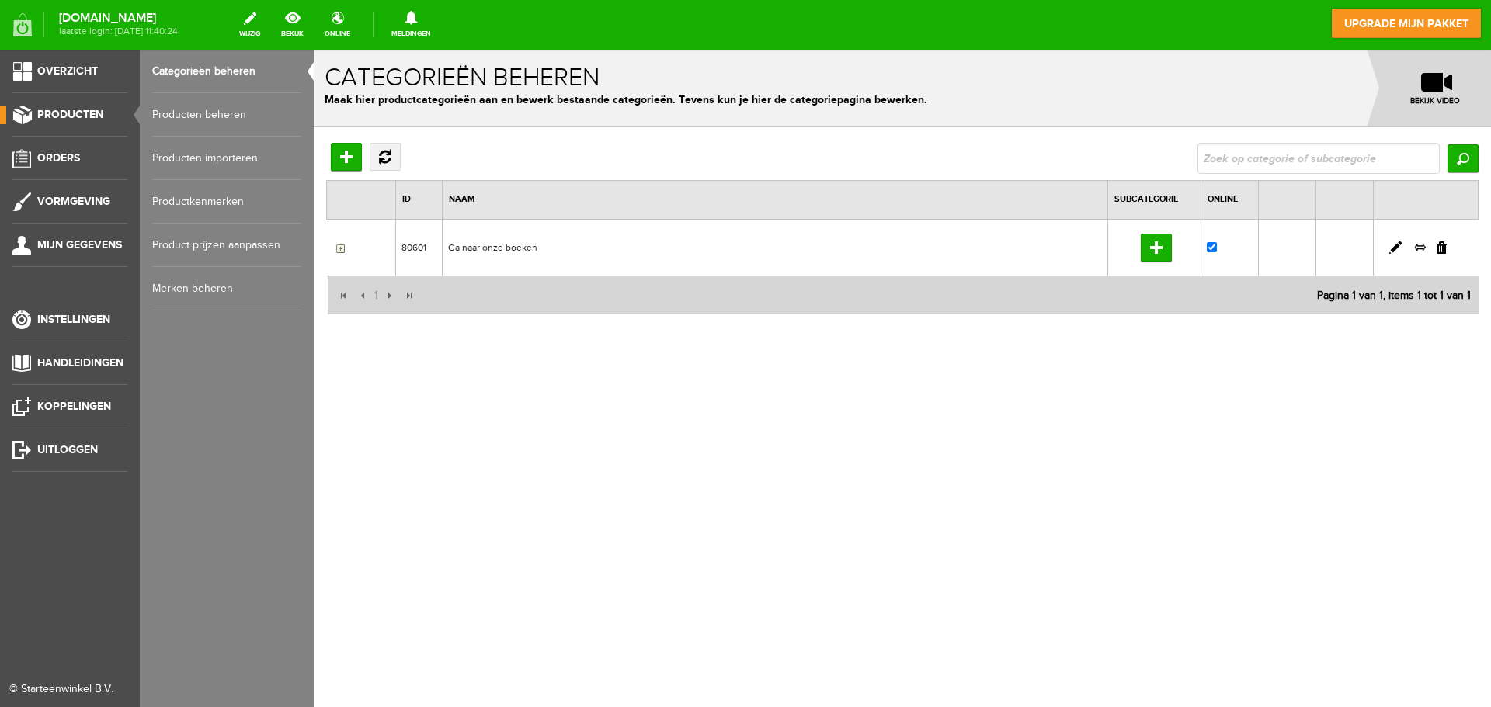
click at [220, 116] on link "Producten beheren" at bounding box center [226, 114] width 149 height 43
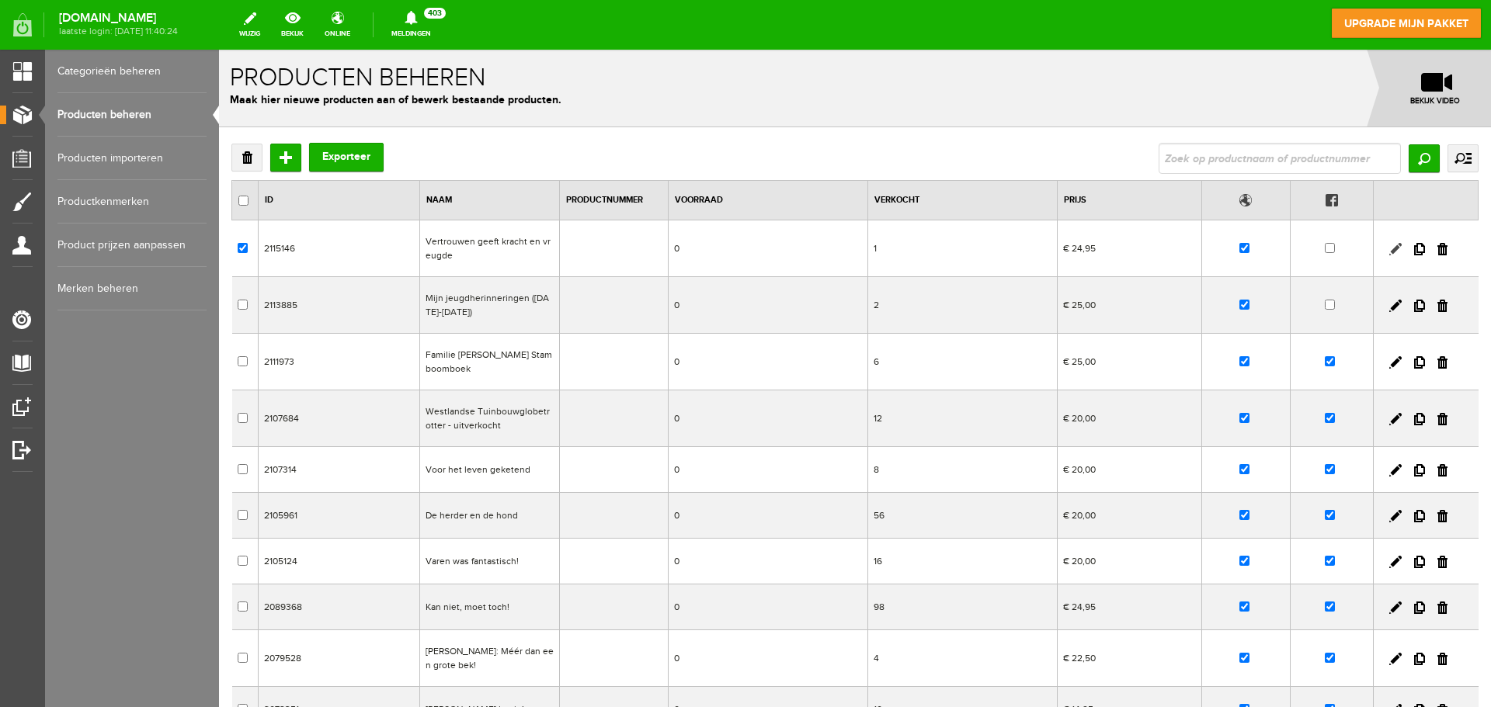
click at [1389, 249] on link at bounding box center [1395, 249] width 12 height 12
checkbox input "true"
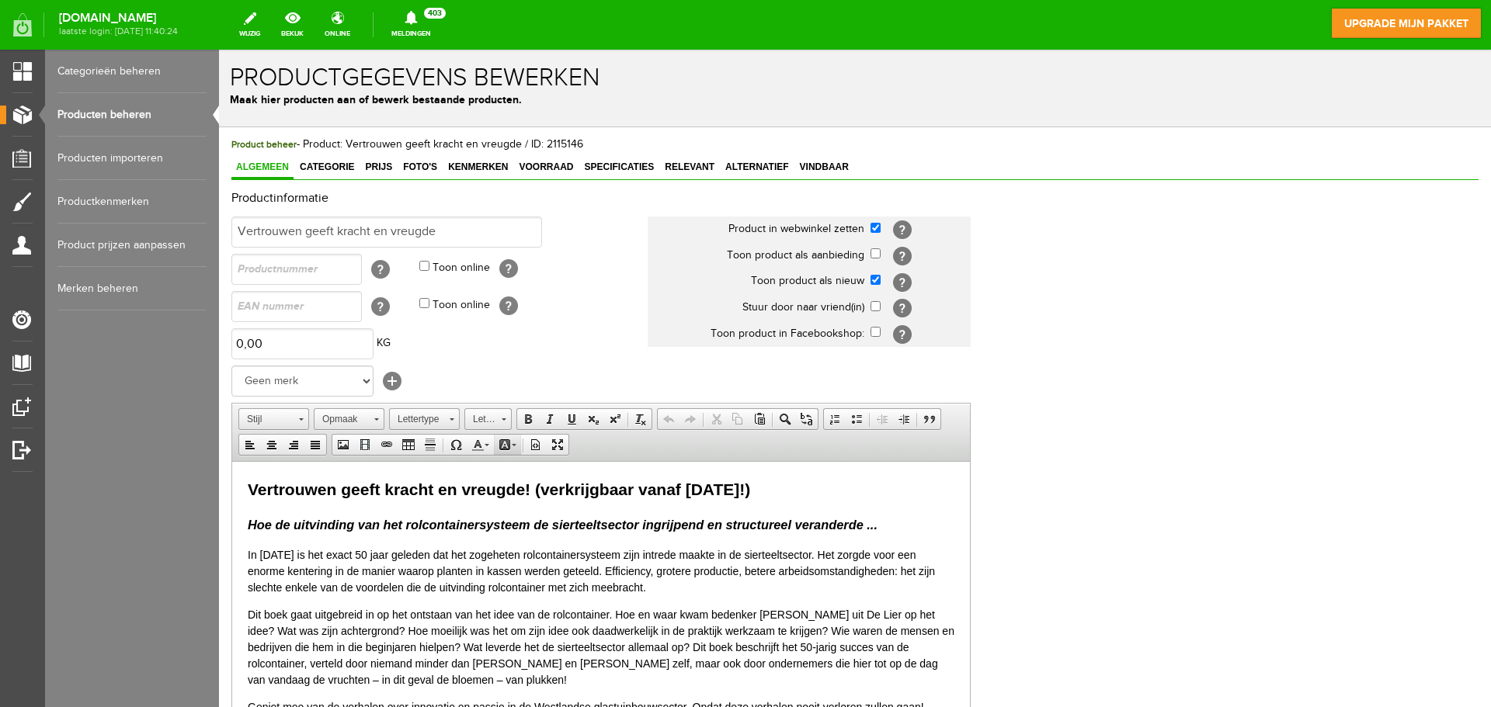
scroll to position [78, 0]
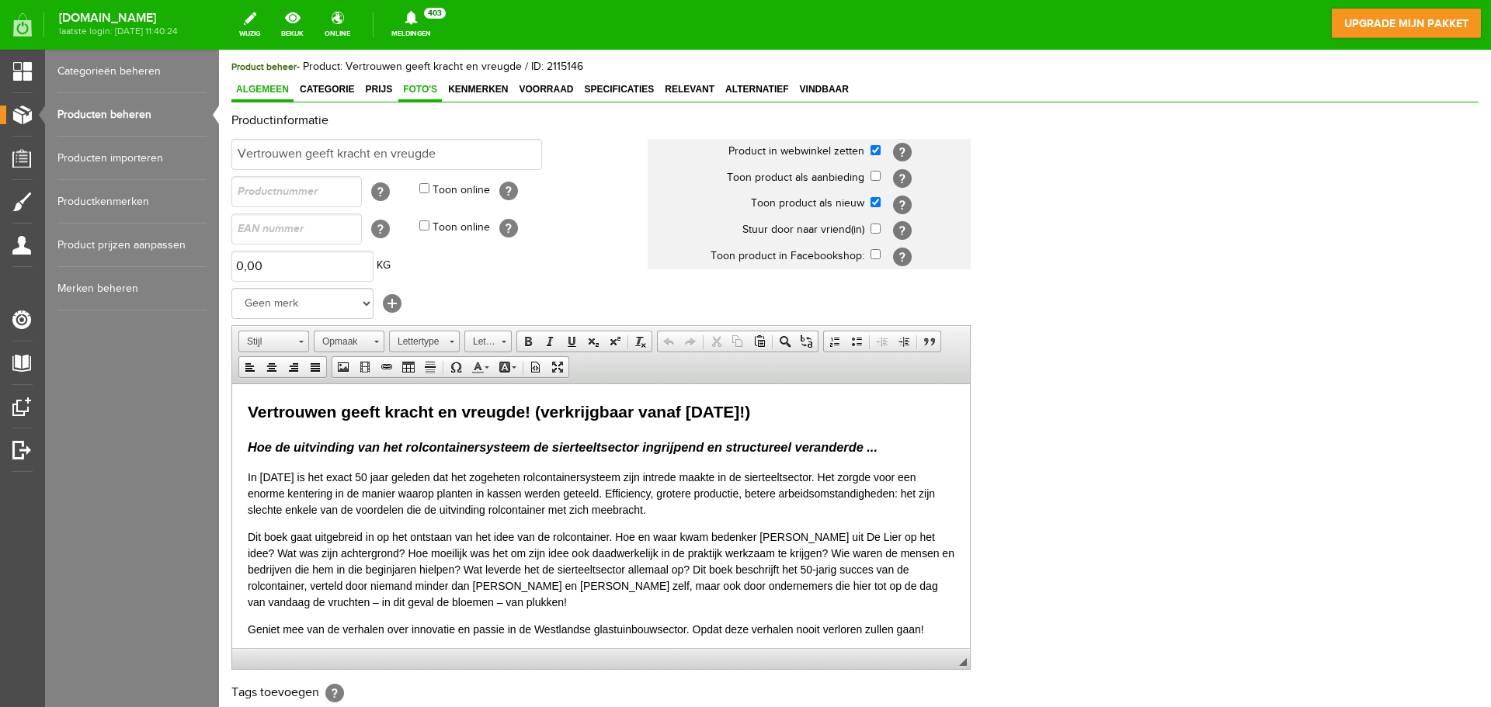
click at [407, 89] on span "Foto's" at bounding box center [419, 89] width 43 height 11
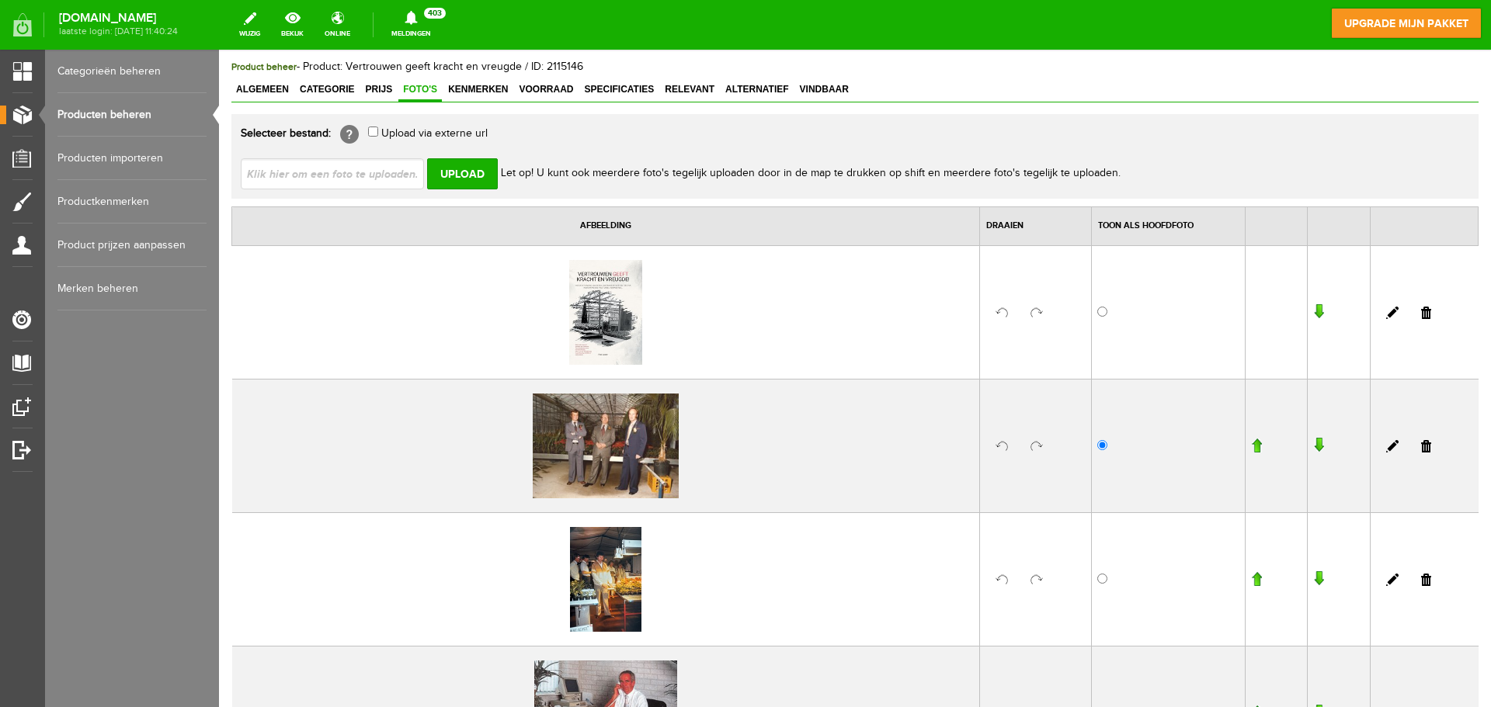
click at [1092, 302] on td at bounding box center [1169, 312] width 154 height 134
click at [1081, 314] on td at bounding box center [1036, 312] width 112 height 134
click at [1097, 314] on input "radio" at bounding box center [1102, 312] width 10 height 10
radio input "true"
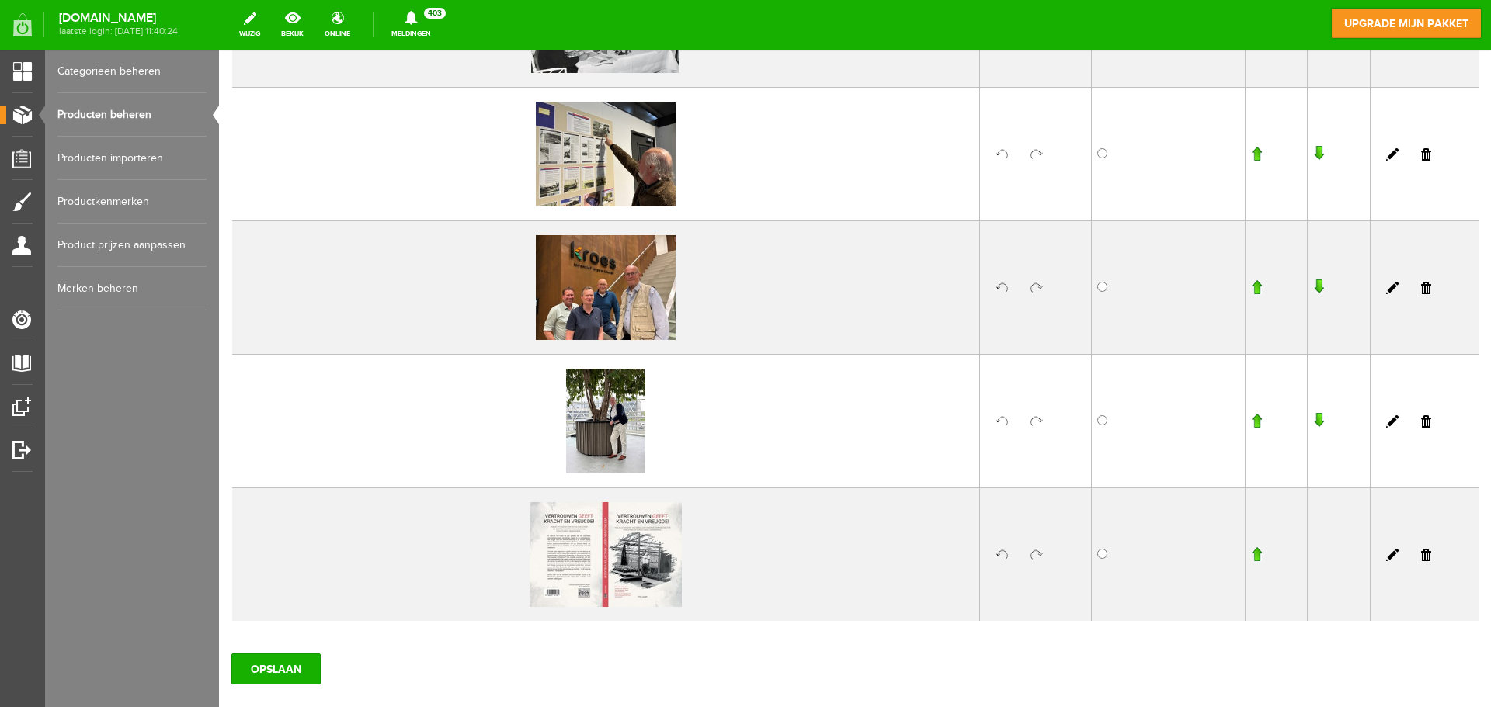
scroll to position [1130, 0]
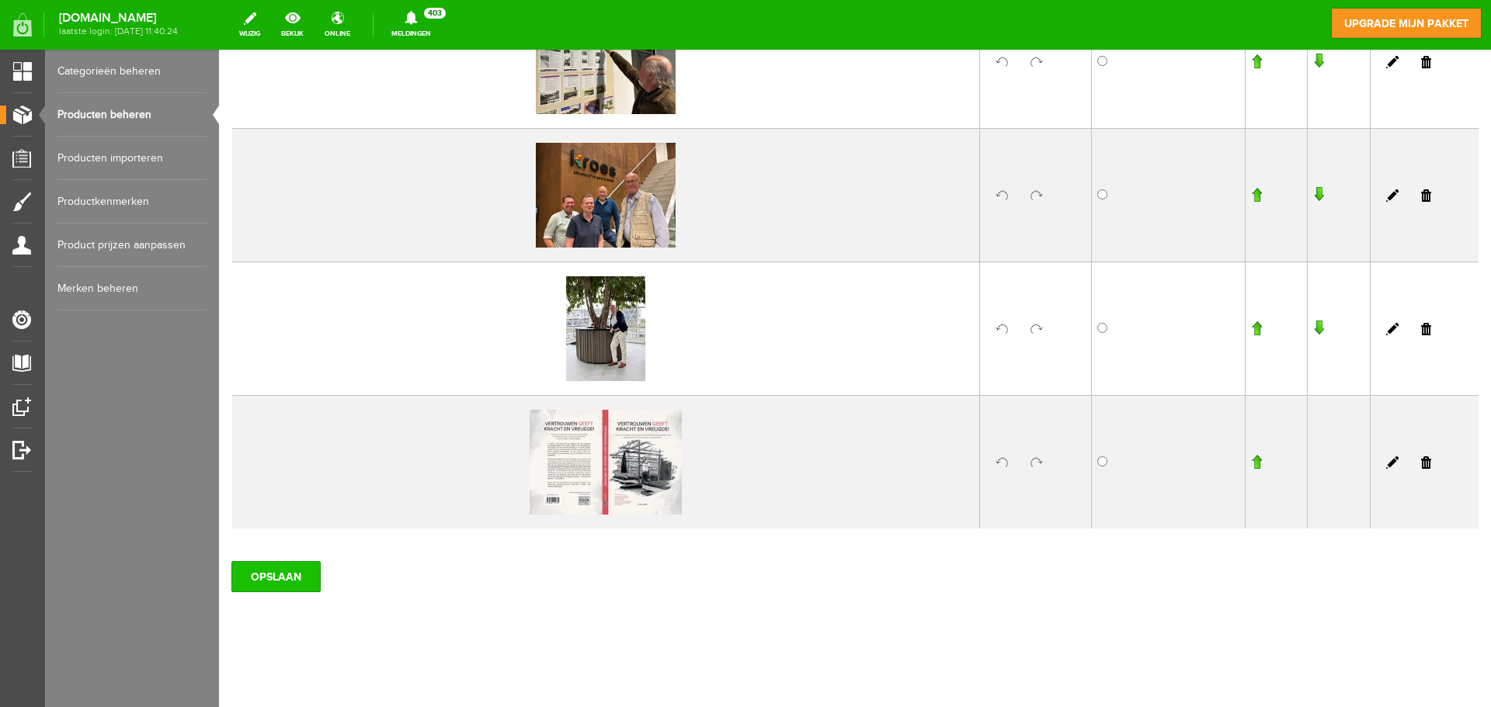
click at [310, 564] on input "OPSLAAN" at bounding box center [275, 576] width 89 height 31
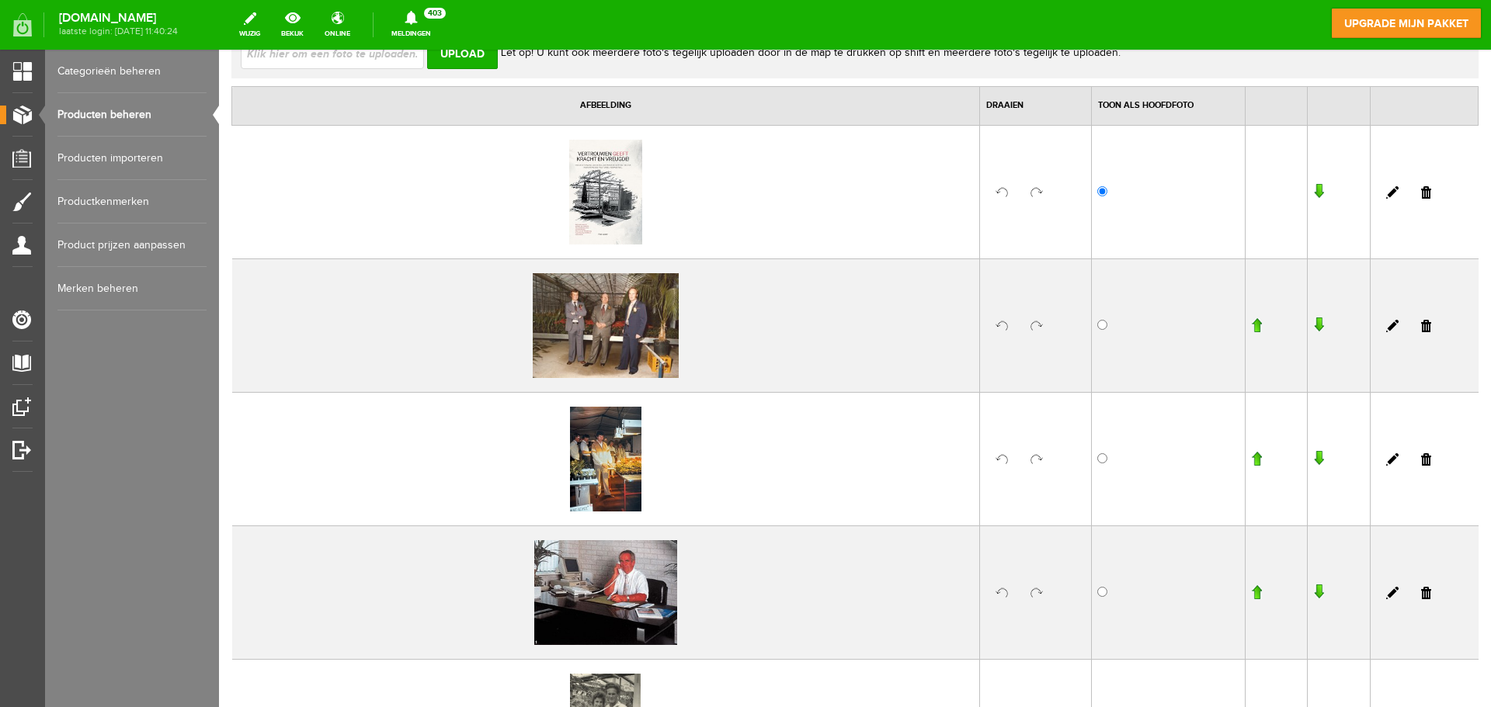
scroll to position [0, 0]
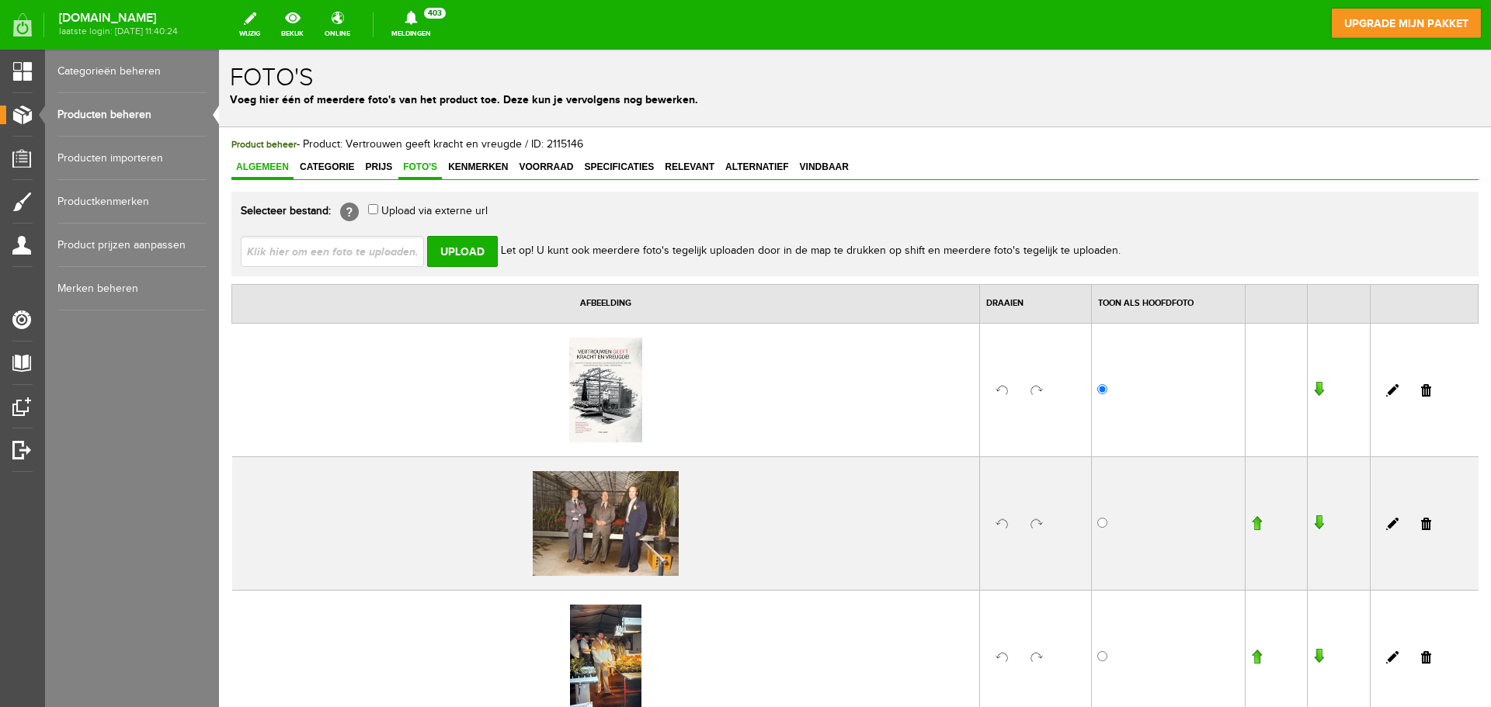
click at [271, 161] on span "Algemeen" at bounding box center [262, 166] width 62 height 11
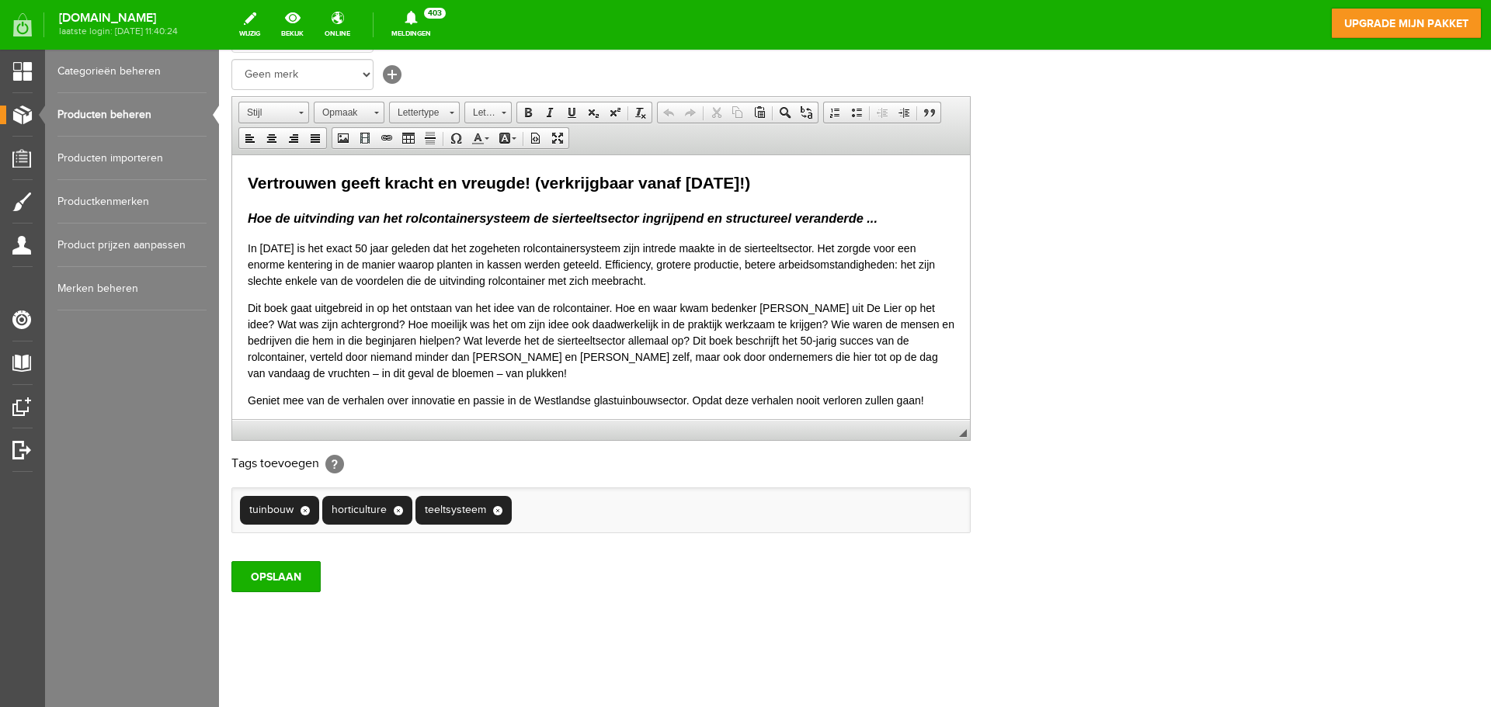
scroll to position [388, 0]
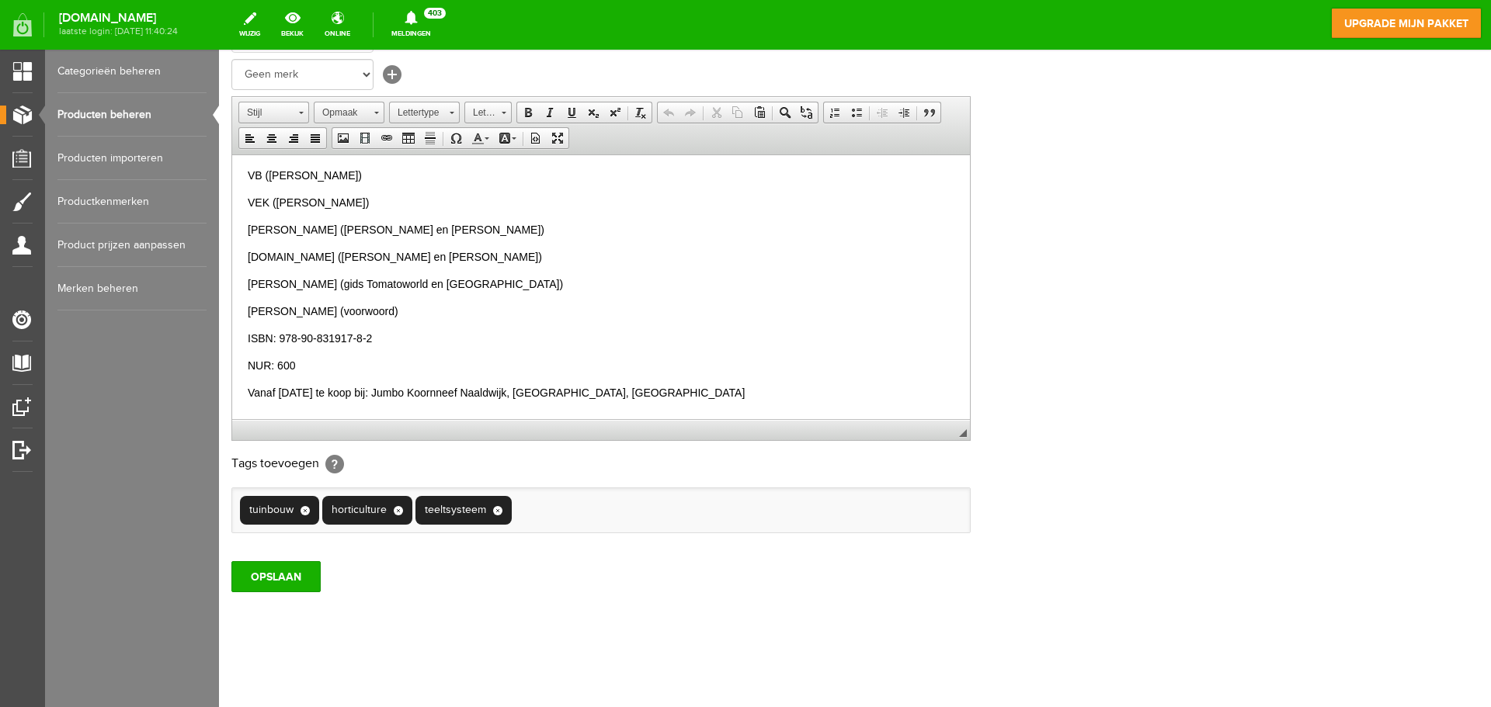
click at [359, 364] on p "NUR: 600" at bounding box center [601, 365] width 707 height 16
click at [295, 570] on input "OPSLAAN" at bounding box center [275, 576] width 89 height 31
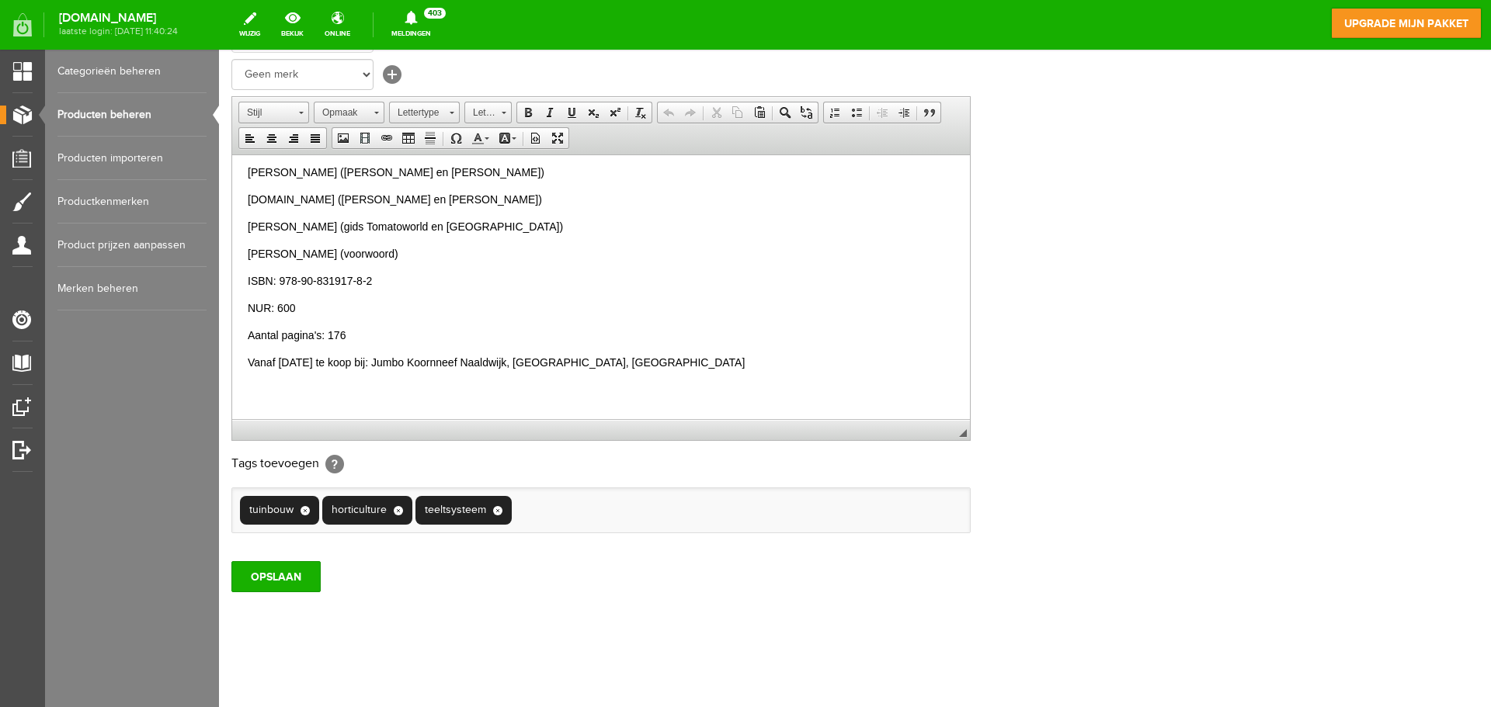
scroll to position [467, 0]
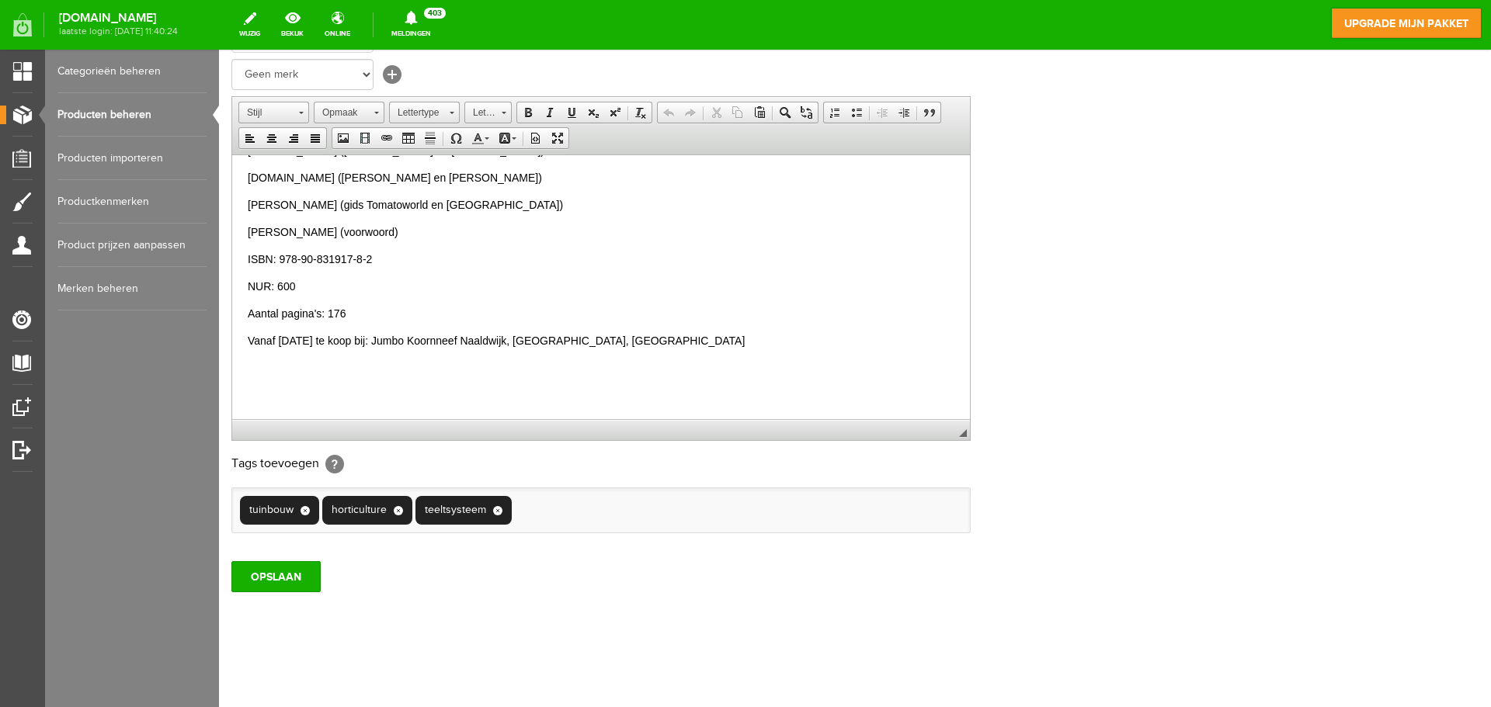
click at [402, 313] on p "Aantal pagina's: 176" at bounding box center [601, 313] width 707 height 16
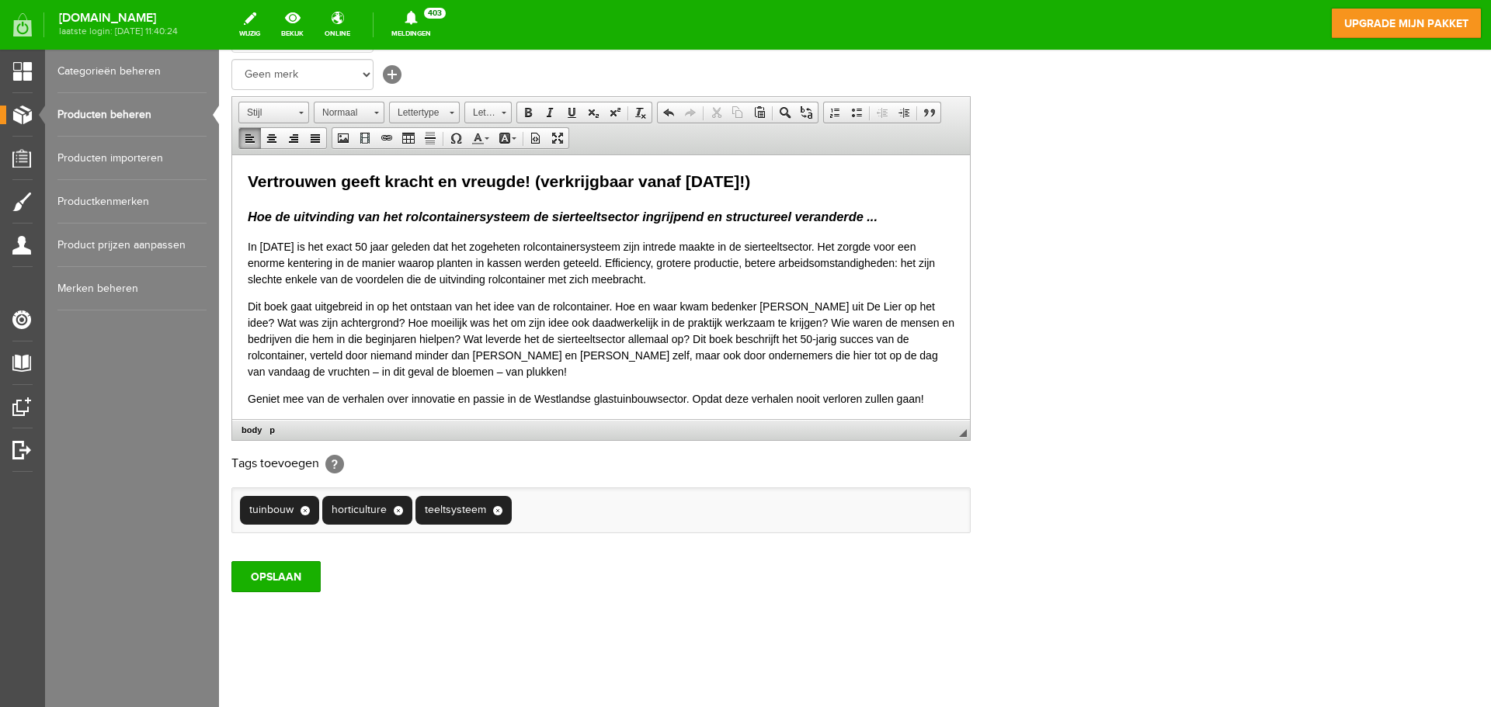
scroll to position [0, 0]
click at [269, 572] on input "OPSLAAN" at bounding box center [275, 576] width 89 height 31
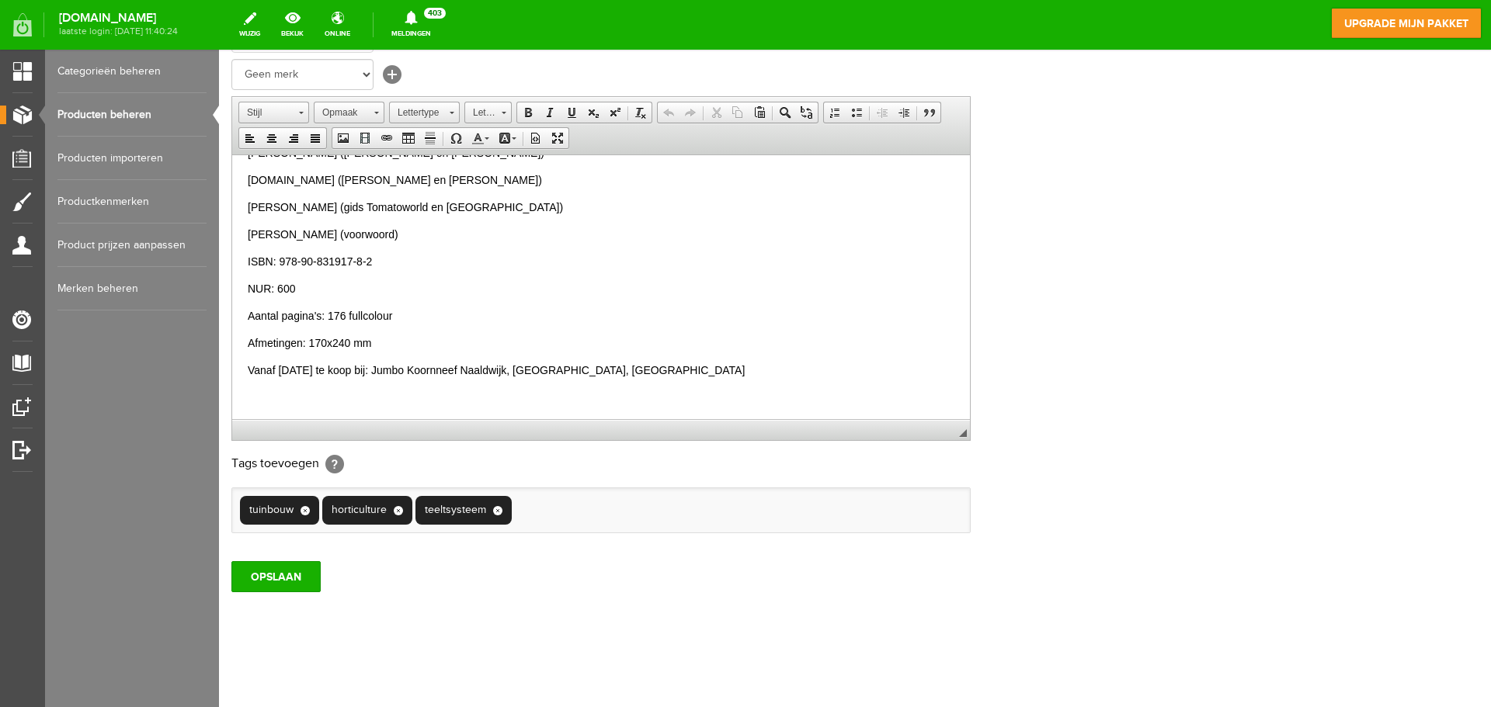
scroll to position [466, 0]
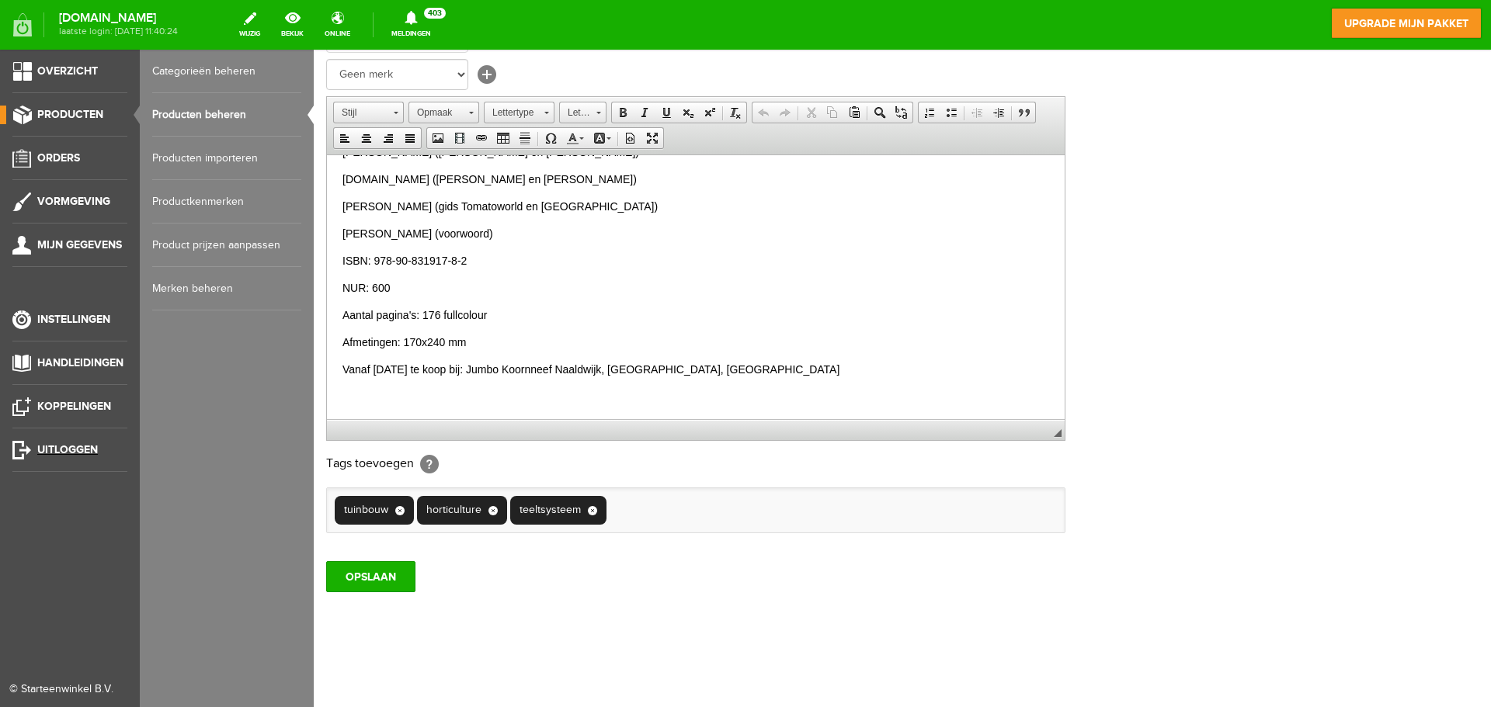
drag, startPoint x: 49, startPoint y: 445, endPoint x: 794, endPoint y: 46, distance: 845.5
click at [49, 445] on span "Uitloggen" at bounding box center [67, 449] width 61 height 13
